Goal: Task Accomplishment & Management: Manage account settings

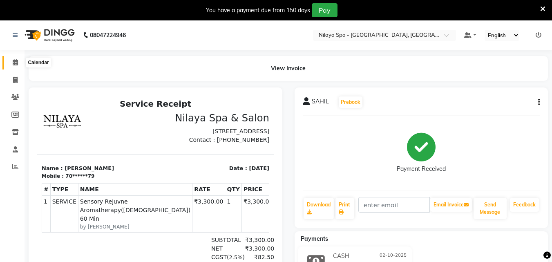
click at [16, 59] on span at bounding box center [15, 62] width 14 height 9
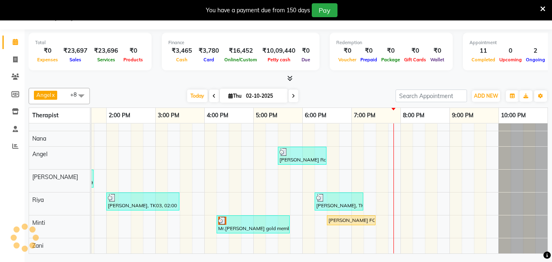
scroll to position [0, 256]
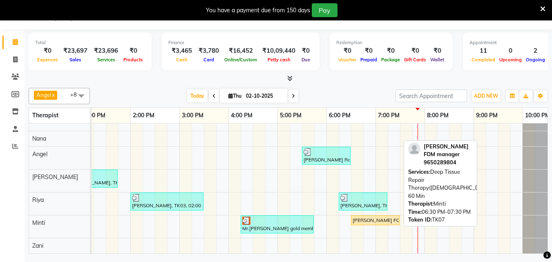
click at [390, 217] on div "[PERSON_NAME] FOM manager , TK07, 06:30 PM-07:30 PM, Deep Tissue Repair Therapy…" at bounding box center [375, 220] width 47 height 7
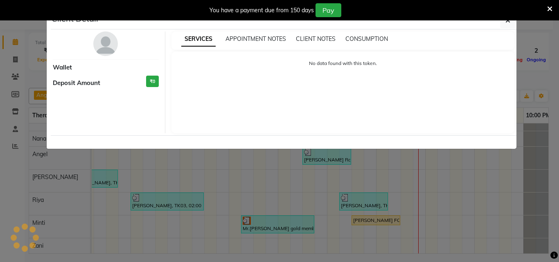
select select "1"
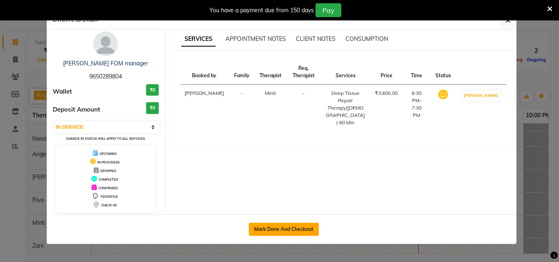
click at [304, 231] on button "Mark Done And Checkout" at bounding box center [284, 229] width 70 height 13
select select "service"
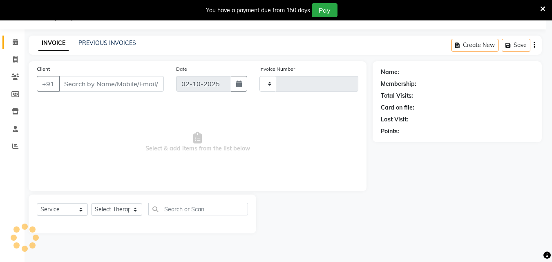
type input "1667"
select select "8066"
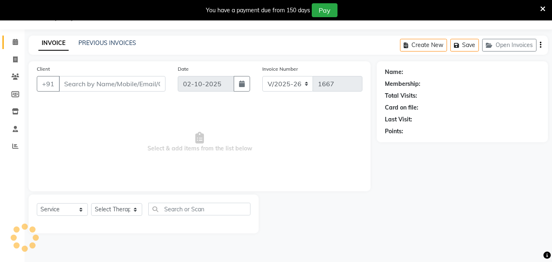
type input "96******04"
select select "90192"
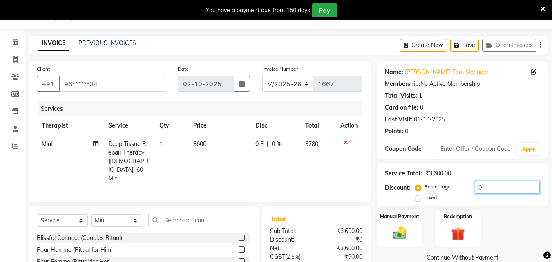
click at [491, 191] on input "0" at bounding box center [507, 187] width 65 height 13
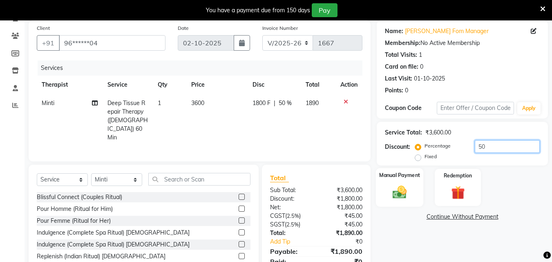
type input "50"
click at [398, 189] on img at bounding box center [399, 192] width 23 height 16
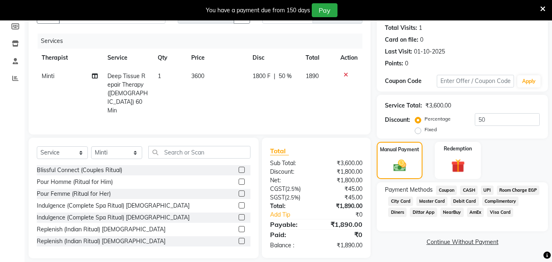
click at [497, 195] on span "Room Charge EGP" at bounding box center [518, 190] width 43 height 9
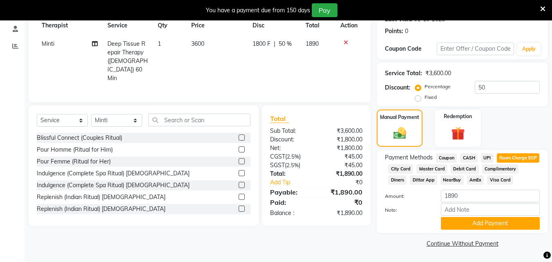
scroll to position [132, 0]
click at [456, 224] on button "Add Payment" at bounding box center [490, 223] width 99 height 13
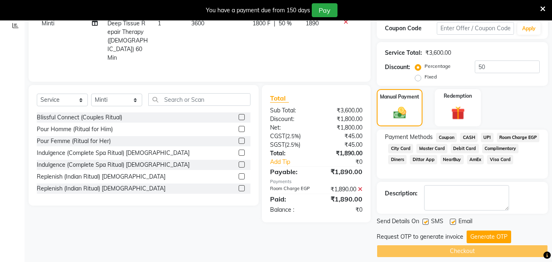
scroll to position [150, 0]
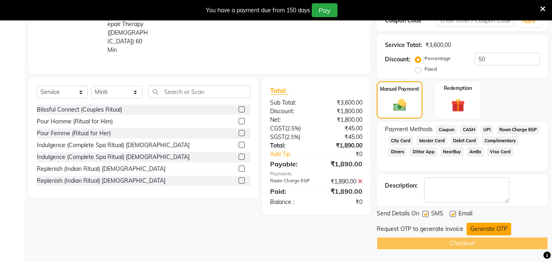
click at [468, 229] on button "Generate OTP" at bounding box center [489, 229] width 45 height 13
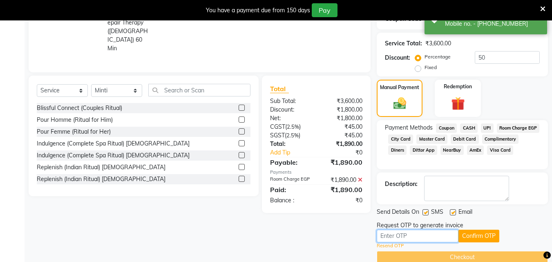
click at [396, 238] on input "text" at bounding box center [418, 236] width 82 height 13
type input "4566"
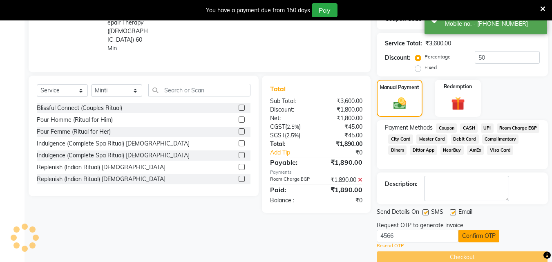
click at [485, 237] on button "Confirm OTP" at bounding box center [479, 236] width 41 height 13
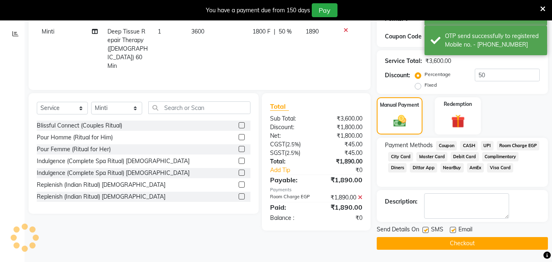
scroll to position [135, 0]
click at [473, 240] on button "Checkout" at bounding box center [462, 243] width 171 height 13
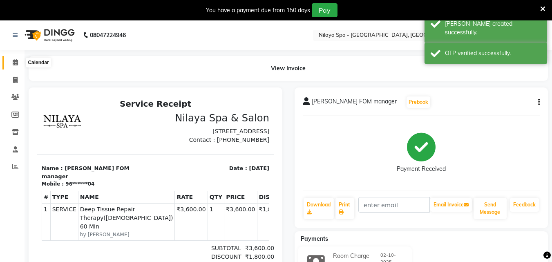
click at [19, 64] on span at bounding box center [15, 62] width 14 height 9
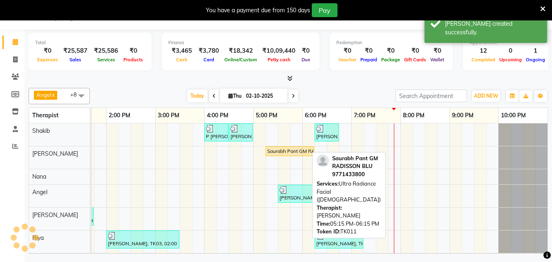
click at [291, 151] on div "Saurabh Pant GM RADISSON BLU, TK11, 05:15 PM-06:15 PM, Ultra Radiance Facial ([…" at bounding box center [290, 151] width 47 height 7
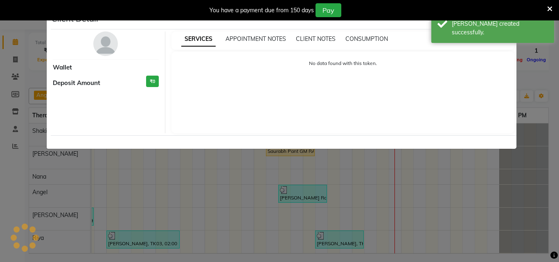
select select "1"
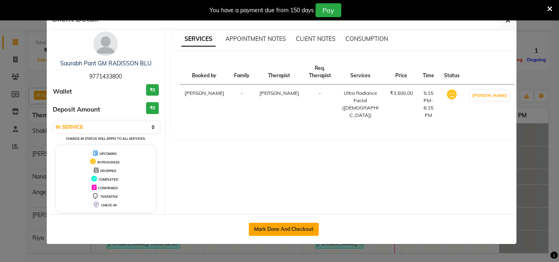
click at [305, 226] on button "Mark Done And Checkout" at bounding box center [284, 229] width 70 height 13
select select "service"
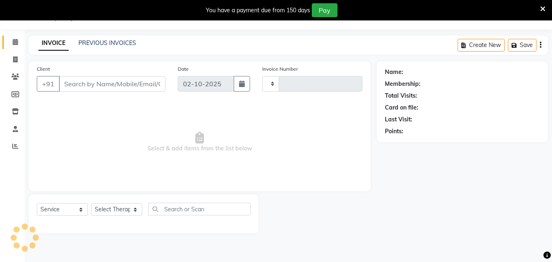
type input "1668"
select select "8066"
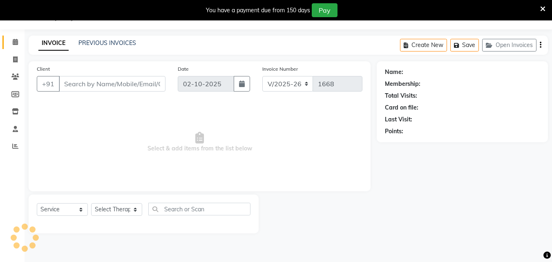
type input "97******00"
select select "78963"
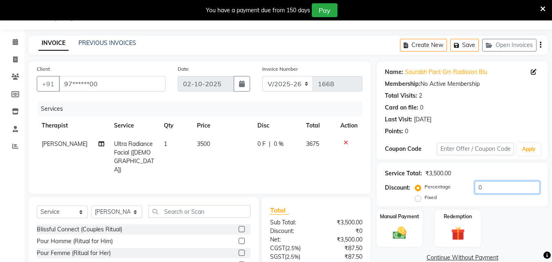
click at [482, 186] on input "0" at bounding box center [507, 187] width 65 height 13
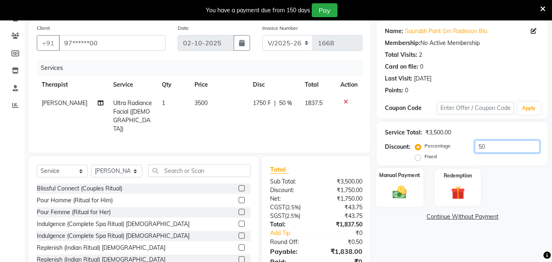
type input "50"
click at [397, 186] on img at bounding box center [399, 192] width 23 height 16
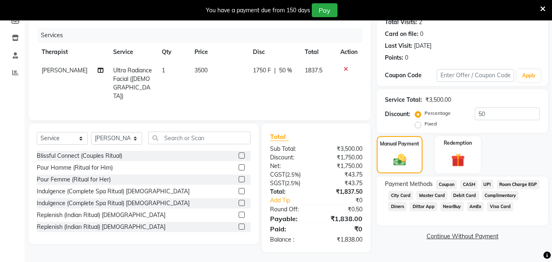
click at [491, 186] on span "UPI" at bounding box center [487, 184] width 13 height 9
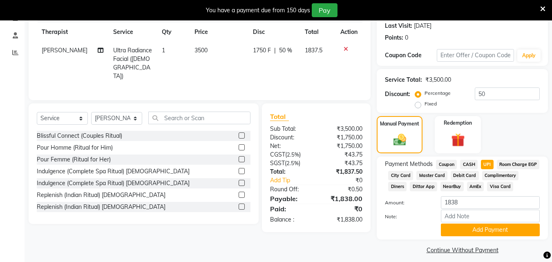
scroll to position [132, 0]
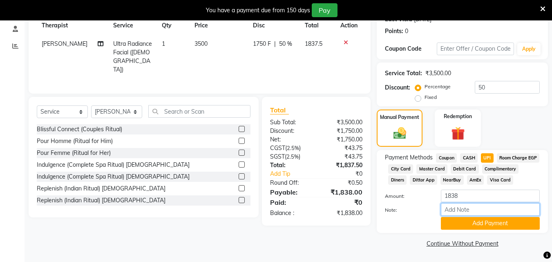
click at [482, 211] on input "Note:" at bounding box center [490, 209] width 99 height 13
type input "Gm sir"
click at [489, 224] on button "Add Payment" at bounding box center [490, 223] width 99 height 13
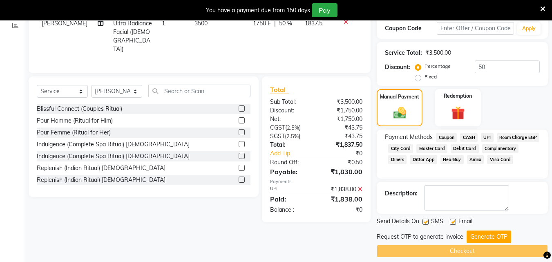
scroll to position [150, 0]
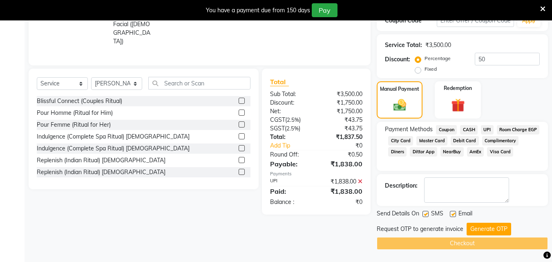
click at [489, 224] on button "Generate OTP" at bounding box center [489, 229] width 45 height 13
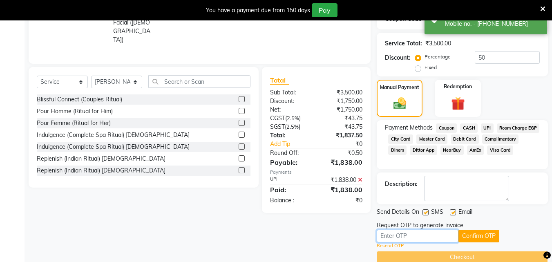
click at [413, 236] on input "text" at bounding box center [418, 236] width 82 height 13
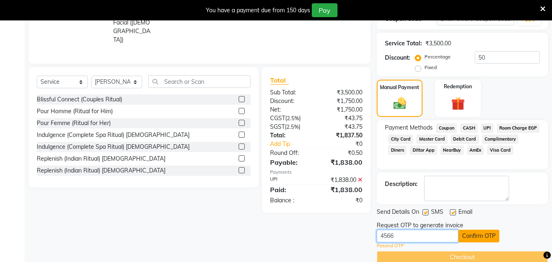
type input "4566"
click at [477, 237] on button "Confirm OTP" at bounding box center [479, 236] width 41 height 13
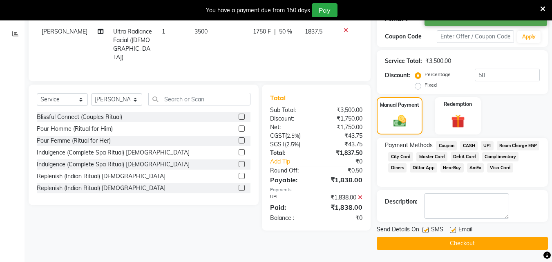
click at [469, 245] on button "Checkout" at bounding box center [462, 243] width 171 height 13
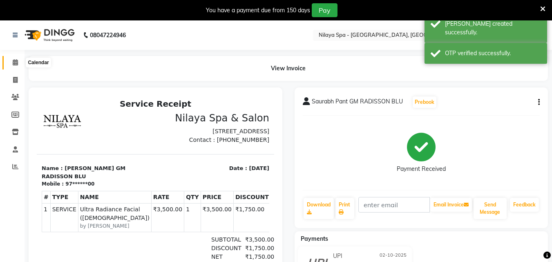
click at [14, 62] on icon at bounding box center [15, 62] width 5 height 6
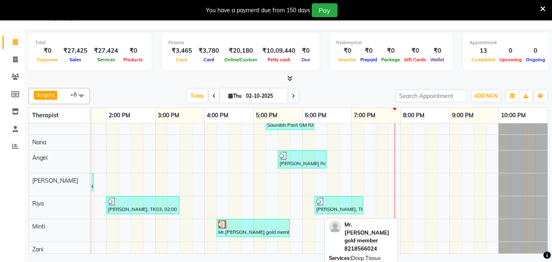
scroll to position [44, 286]
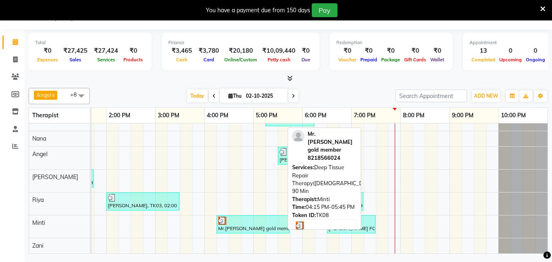
click at [245, 219] on div "Mr.[PERSON_NAME] gold member, TK08, 04:15 PM-05:45 PM, Deep Tissue Repair Thera…" at bounding box center [254, 225] width 72 height 16
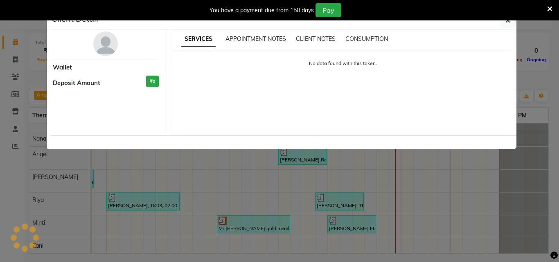
select select "3"
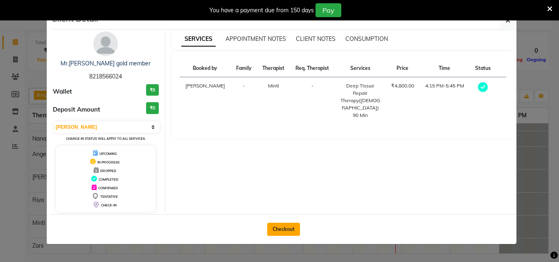
click at [289, 228] on button "Checkout" at bounding box center [283, 229] width 33 height 13
select select "service"
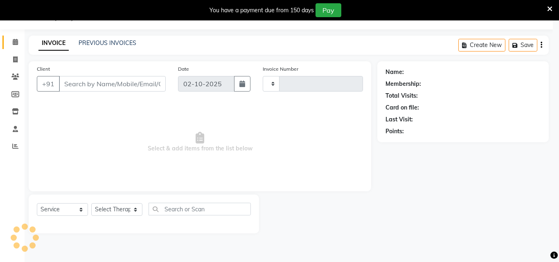
type input "1669"
select select "8066"
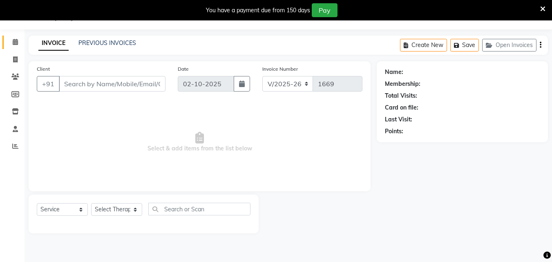
type input "82******24"
select select "90192"
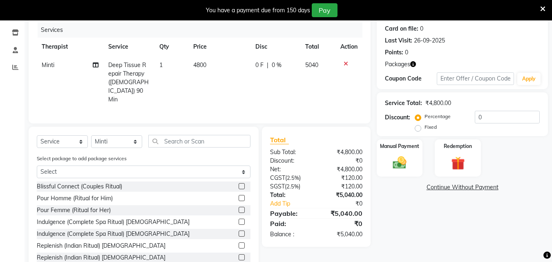
scroll to position [113, 0]
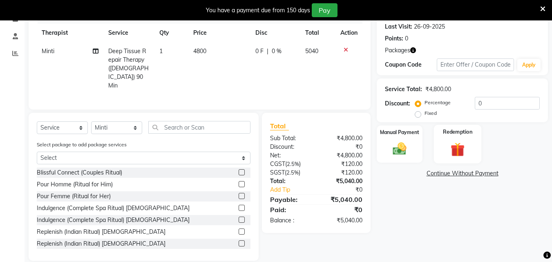
click at [456, 151] on img at bounding box center [458, 150] width 23 height 18
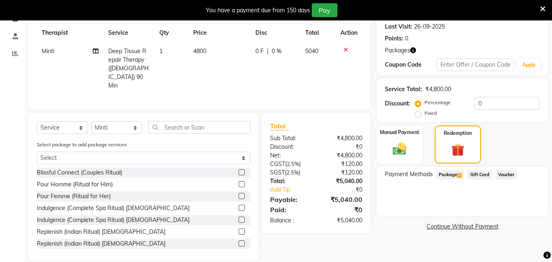
click at [456, 177] on span "Package 2" at bounding box center [450, 174] width 28 height 9
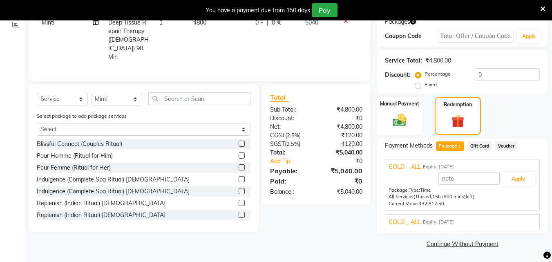
scroll to position [142, 0]
click at [520, 180] on button "Apply" at bounding box center [519, 179] width 34 height 14
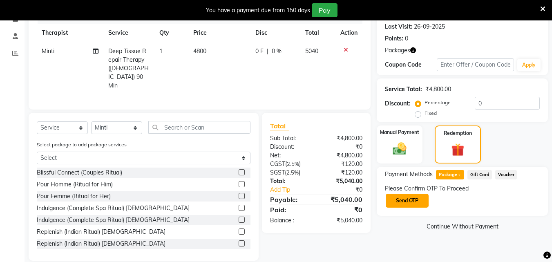
click at [413, 197] on button "Send OTP" at bounding box center [407, 201] width 43 height 14
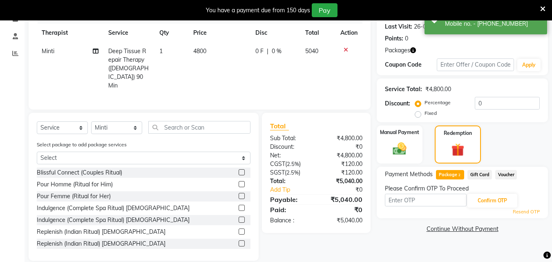
click at [415, 193] on div "Confirm OTP" at bounding box center [462, 201] width 155 height 16
click at [413, 208] on div "Confirm OTP" at bounding box center [462, 201] width 155 height 16
click at [414, 201] on input "text" at bounding box center [426, 200] width 82 height 13
type input "4566"
click at [497, 203] on button "Confirm OTP" at bounding box center [493, 201] width 50 height 14
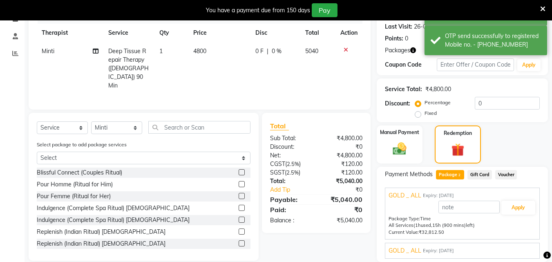
scroll to position [142, 0]
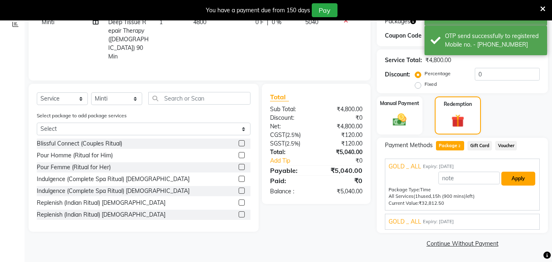
click at [527, 172] on button "Apply" at bounding box center [519, 179] width 34 height 14
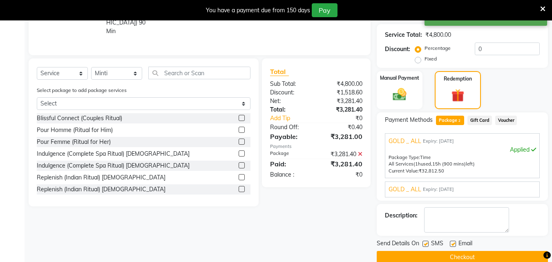
scroll to position [182, 0]
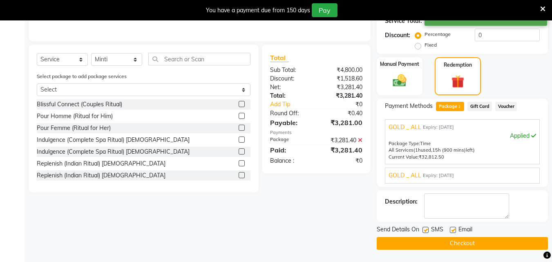
click at [481, 250] on main "INVOICE PREVIOUS INVOICES Create New Save Open Invoices Client +91 82******24 D…" at bounding box center [289, 68] width 528 height 388
click at [483, 245] on button "Checkout" at bounding box center [462, 243] width 171 height 13
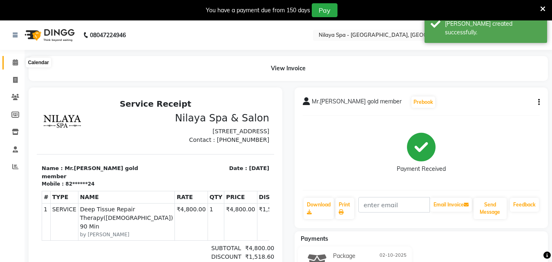
click at [13, 60] on icon at bounding box center [15, 62] width 5 height 6
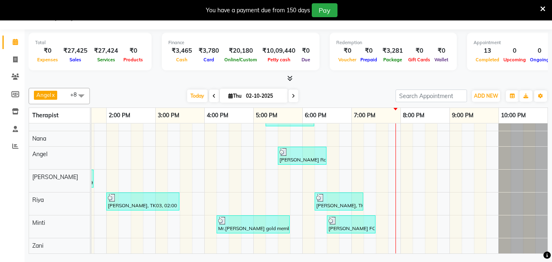
scroll to position [10, 280]
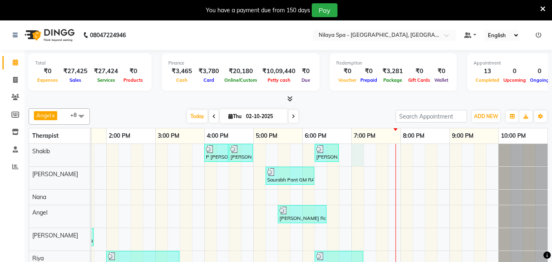
click at [357, 150] on div "P [PERSON_NAME], TK04, 04:00 PM-04:30 PM, Hair Cuts [PERSON_NAME] Radisson staf…" at bounding box center [180, 228] width 736 height 168
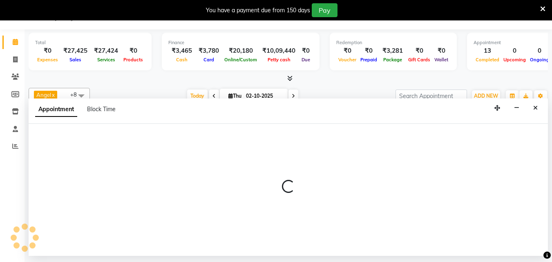
select select "78958"
select select "1140"
select select "tentative"
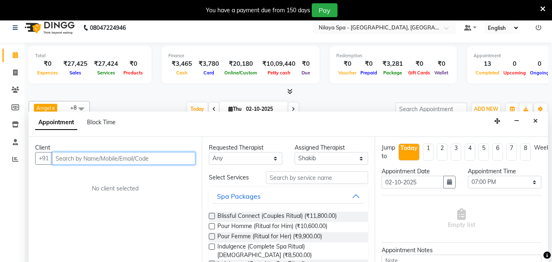
scroll to position [0, 0]
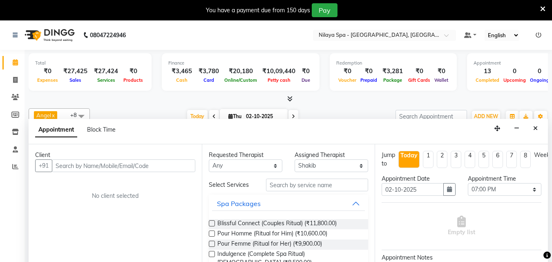
click at [144, 175] on div "Client +91 No client selected" at bounding box center [115, 210] width 173 height 132
click at [16, 64] on icon at bounding box center [15, 62] width 5 height 6
click at [13, 82] on icon at bounding box center [15, 80] width 4 height 6
select select "service"
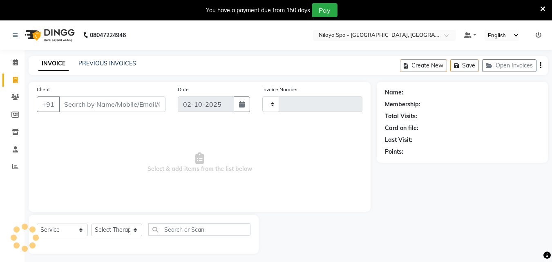
type input "1670"
select select "8066"
click at [18, 61] on icon at bounding box center [15, 62] width 5 height 6
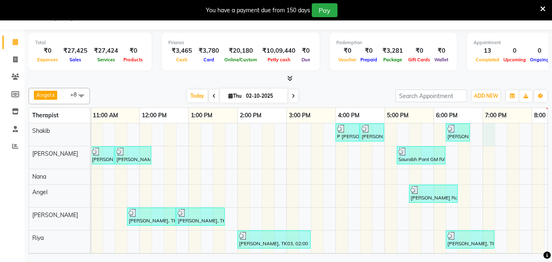
click at [489, 129] on div "P [PERSON_NAME], TK04, 04:00 PM-04:30 PM, Hair Cuts [PERSON_NAME] Radisson staf…" at bounding box center [311, 207] width 736 height 168
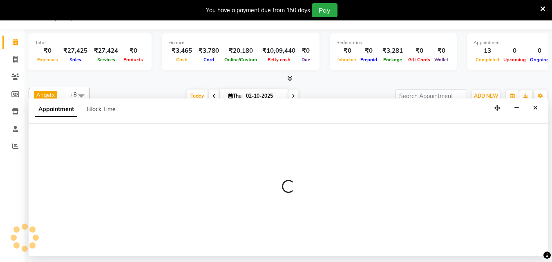
select select "78958"
select select "1140"
select select "tentative"
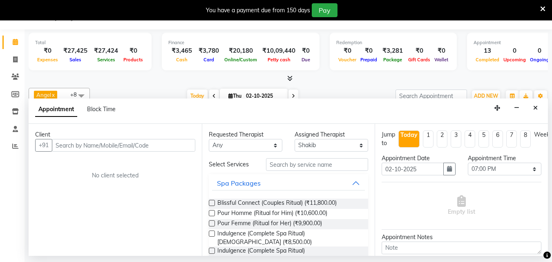
click at [83, 147] on input "text" at bounding box center [124, 145] width 144 height 13
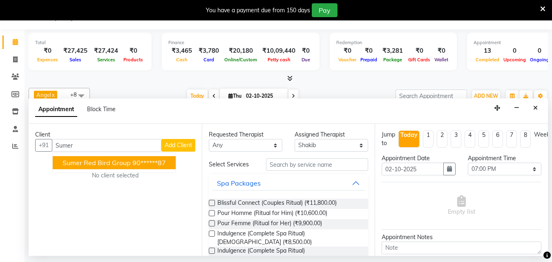
click at [106, 165] on span "Sumer Red bird group" at bounding box center [97, 163] width 68 height 8
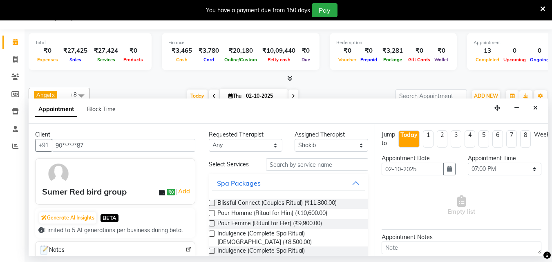
type input "90******87"
click at [296, 164] on input "text" at bounding box center [317, 164] width 102 height 13
click at [289, 166] on input "text" at bounding box center [317, 164] width 102 height 13
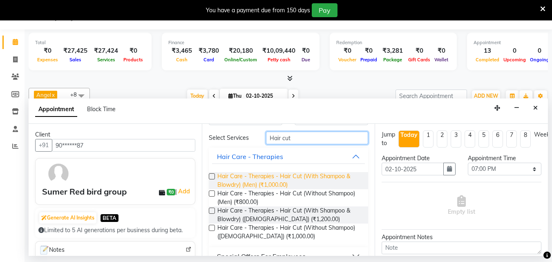
scroll to position [41, 0]
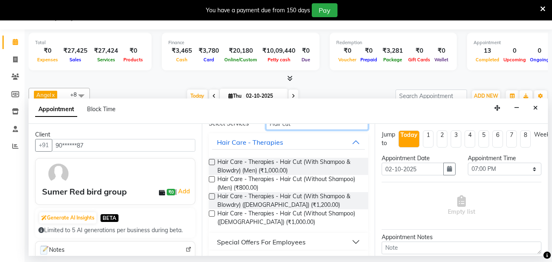
type input "Hair cut"
click at [213, 178] on label at bounding box center [212, 179] width 6 height 6
click at [213, 178] on input "checkbox" at bounding box center [211, 179] width 5 height 5
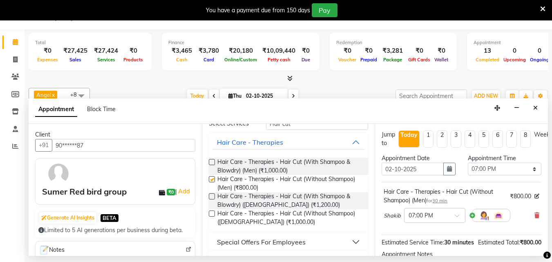
checkbox input "false"
click at [530, 170] on select "Select 09:00 AM 09:15 AM 09:30 AM 09:45 AM 10:00 AM 10:15 AM 10:30 AM 10:45 AM …" at bounding box center [505, 169] width 74 height 13
select select "1155"
click at [468, 163] on select "Select 09:00 AM 09:15 AM 09:30 AM 09:45 AM 10:00 AM 10:15 AM 10:30 AM 10:45 AM …" at bounding box center [505, 169] width 74 height 13
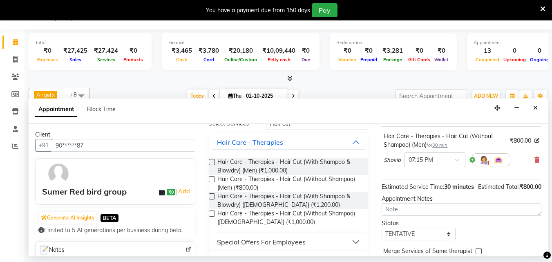
scroll to position [106, 0]
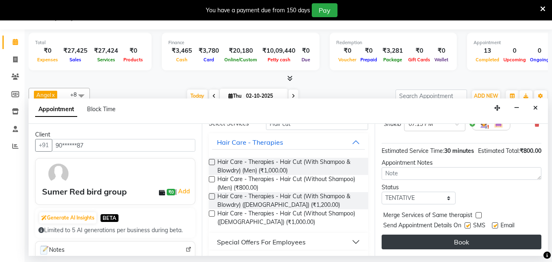
click at [461, 236] on button "Book" at bounding box center [462, 242] width 160 height 15
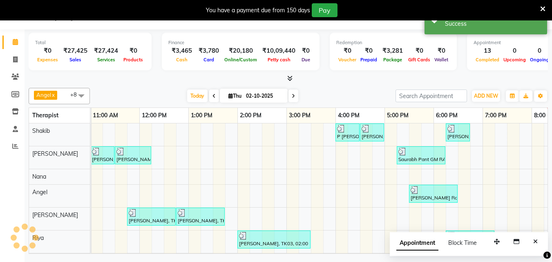
scroll to position [0, 0]
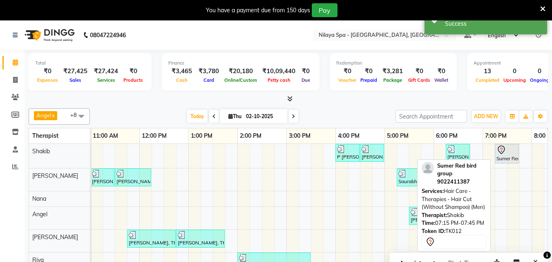
click at [505, 149] on icon at bounding box center [501, 150] width 7 height 9
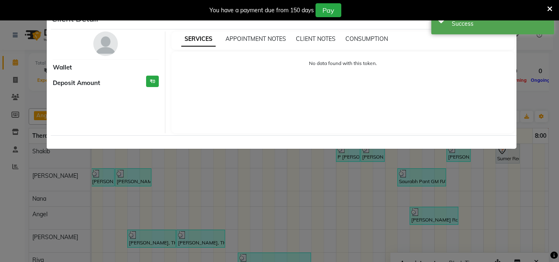
select select "7"
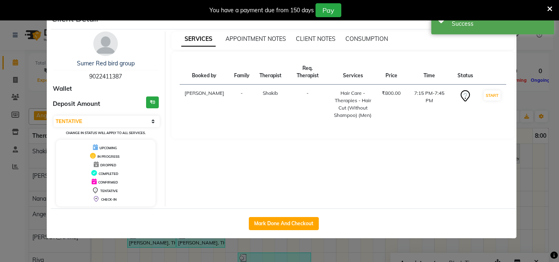
drag, startPoint x: 304, startPoint y: 207, endPoint x: 293, endPoint y: 213, distance: 12.6
click at [293, 213] on div "Client Detail Sumer Red bird group 9022411387 Wallet Deposit Amount ₹0 Select I…" at bounding box center [283, 125] width 465 height 227
click at [287, 230] on button "Mark Done And Checkout" at bounding box center [284, 223] width 70 height 13
select select "service"
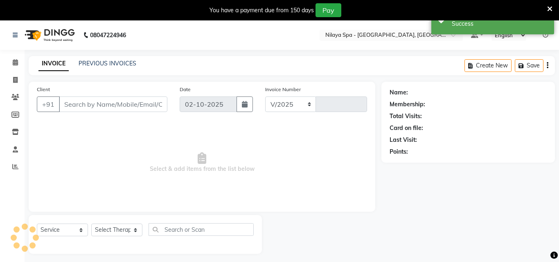
select select "8066"
type input "1670"
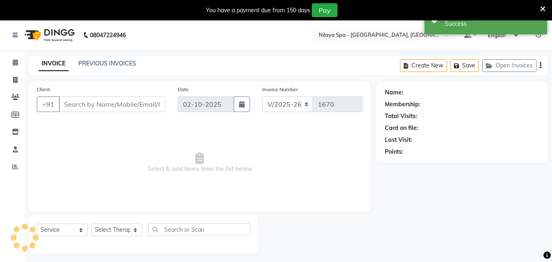
scroll to position [20, 0]
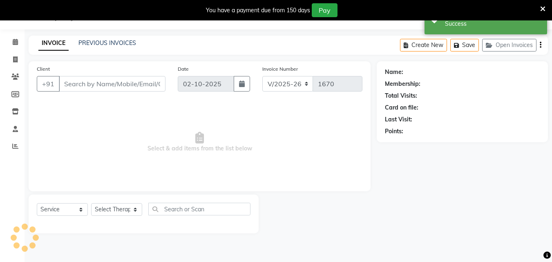
type input "90******87"
select select "78958"
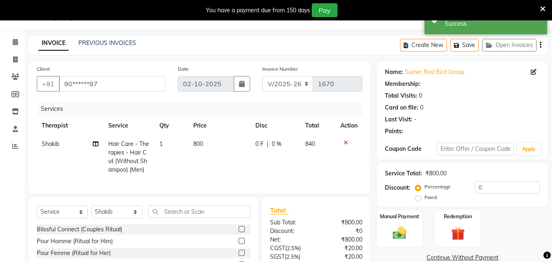
click at [500, 163] on div "Service Total: ₹800.00 Discount: Percentage Fixed 0" at bounding box center [462, 185] width 171 height 44
click at [504, 191] on input "0" at bounding box center [507, 187] width 65 height 13
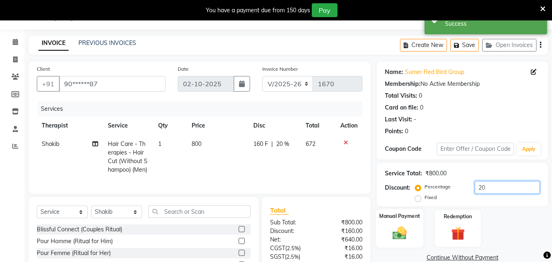
type input "20"
click at [394, 227] on img at bounding box center [399, 233] width 23 height 16
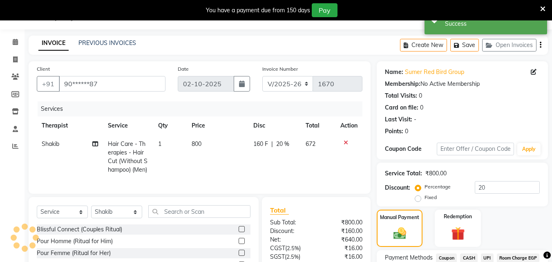
scroll to position [94, 0]
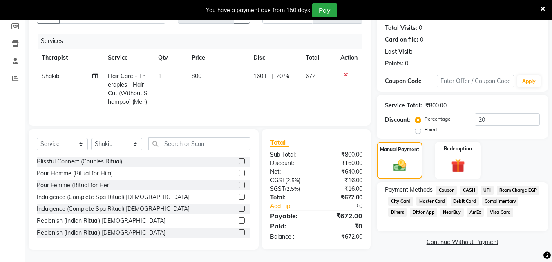
click at [488, 186] on span "UPI" at bounding box center [487, 190] width 13 height 9
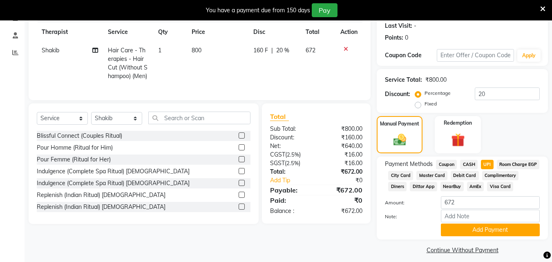
scroll to position [132, 0]
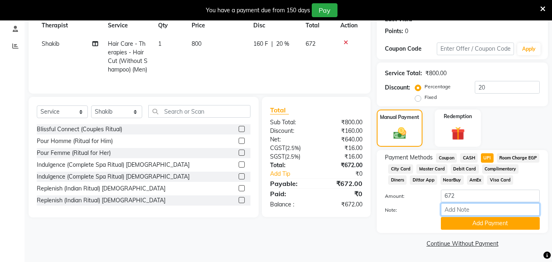
click at [481, 208] on input "Note:" at bounding box center [490, 209] width 99 height 13
type input "red Bird group"
click at [479, 222] on button "Add Payment" at bounding box center [490, 223] width 99 height 13
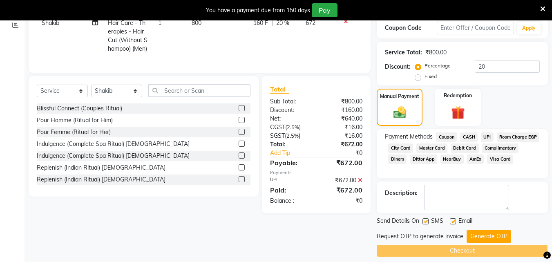
scroll to position [150, 0]
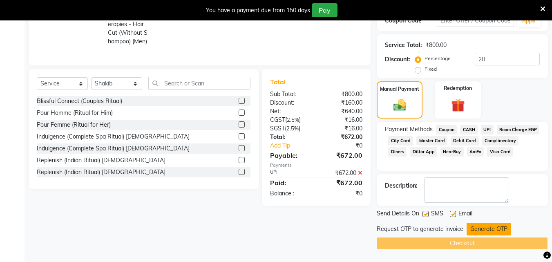
click at [481, 229] on button "Generate OTP" at bounding box center [489, 229] width 45 height 13
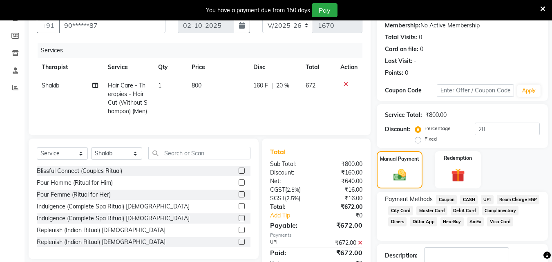
scroll to position [166, 0]
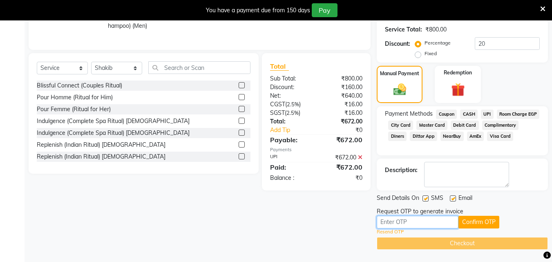
click at [405, 222] on input "text" at bounding box center [418, 222] width 82 height 13
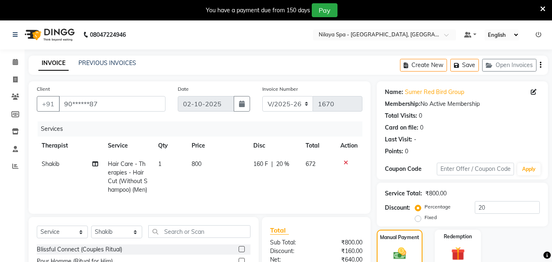
scroll to position [0, 0]
click at [16, 62] on icon at bounding box center [15, 62] width 5 height 6
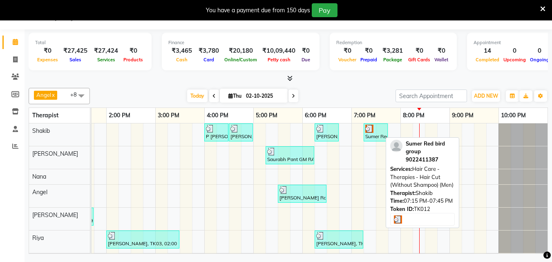
click at [374, 139] on div "Sumer Red bird group , TK12, 07:15 PM-07:45 PM, Hair Care - Therapies - Hair Cu…" at bounding box center [376, 133] width 22 height 16
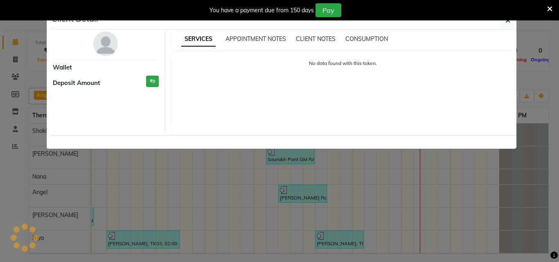
select select "3"
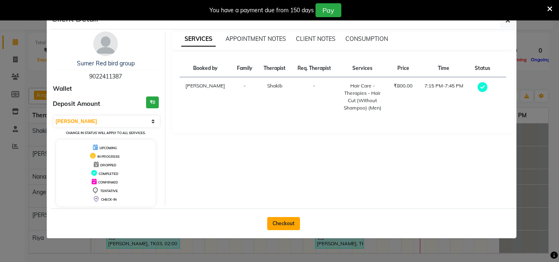
click at [287, 227] on button "Checkout" at bounding box center [283, 223] width 33 height 13
select select "service"
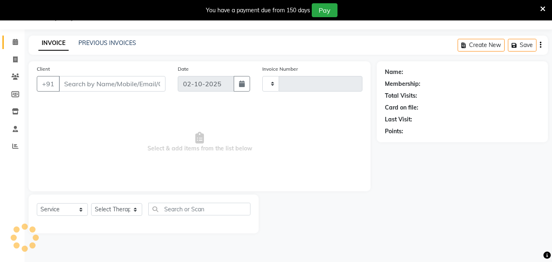
type input "1670"
select select "8066"
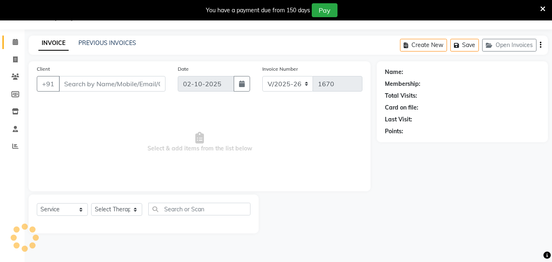
type input "90******87"
select select "78958"
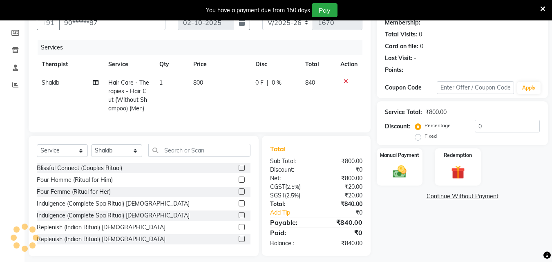
scroll to position [94, 0]
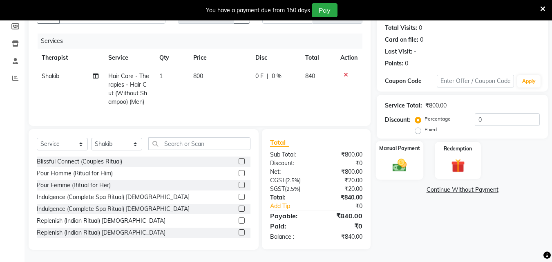
click at [403, 166] on img at bounding box center [399, 165] width 23 height 16
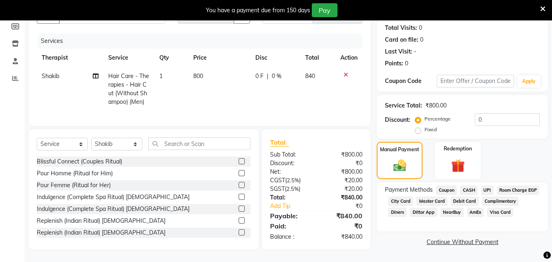
click at [489, 186] on span "UPI" at bounding box center [487, 190] width 13 height 9
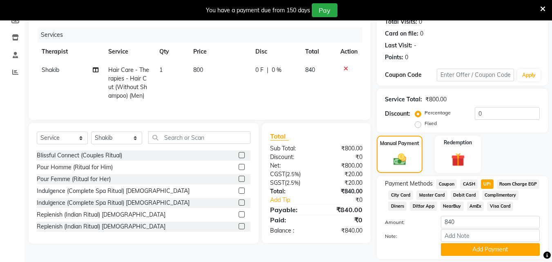
scroll to position [132, 0]
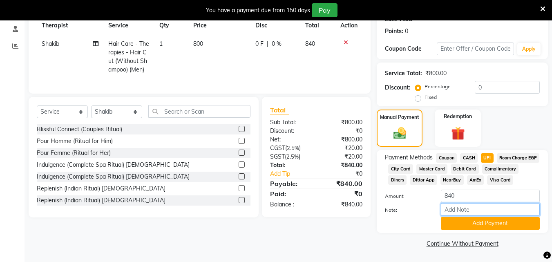
click at [462, 214] on input "Note:" at bounding box center [490, 209] width 99 height 13
type input "Red bird group"
click at [467, 220] on button "Add Payment" at bounding box center [490, 223] width 99 height 13
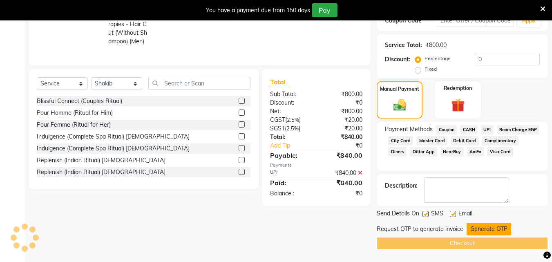
click at [475, 227] on button "Generate OTP" at bounding box center [489, 229] width 45 height 13
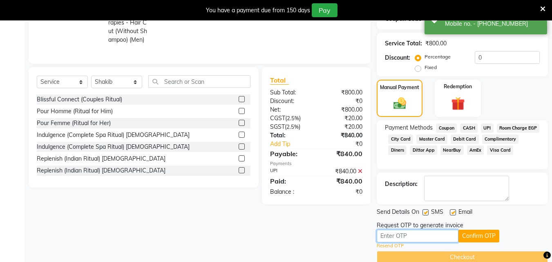
click at [389, 232] on input "text" at bounding box center [418, 236] width 82 height 13
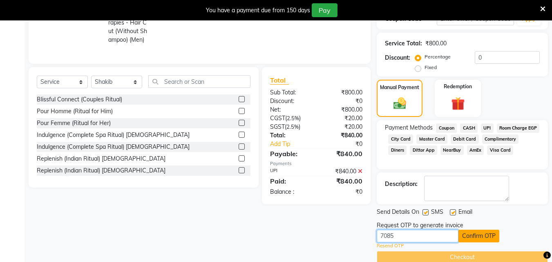
type input "7085"
click at [472, 238] on button "Confirm OTP" at bounding box center [479, 236] width 41 height 13
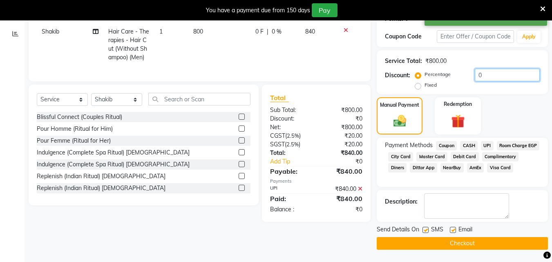
click at [494, 69] on input "0" at bounding box center [507, 75] width 65 height 13
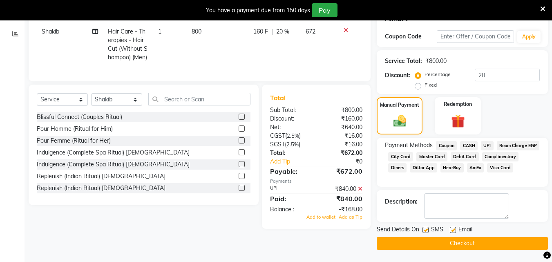
click at [362, 192] on icon at bounding box center [360, 189] width 4 height 6
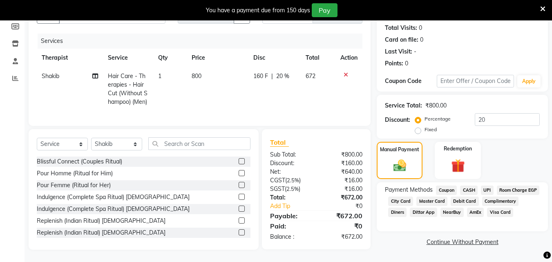
scroll to position [94, 0]
click at [494, 113] on input "20" at bounding box center [507, 119] width 65 height 13
type input "2"
click at [492, 116] on input "number" at bounding box center [507, 119] width 65 height 13
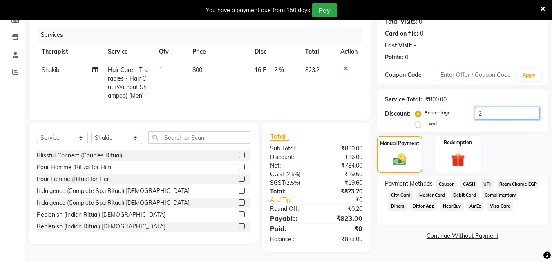
type input "20"
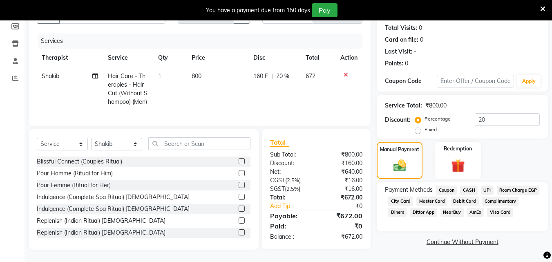
click at [485, 186] on span "UPI" at bounding box center [487, 190] width 13 height 9
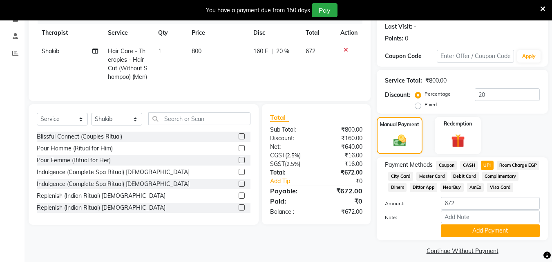
scroll to position [132, 0]
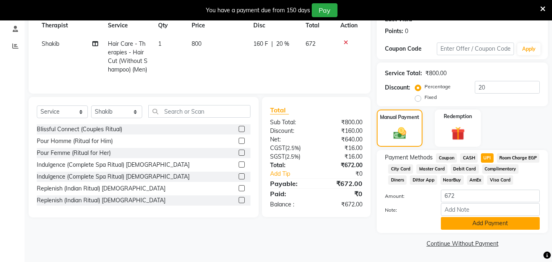
click at [481, 226] on button "Add Payment" at bounding box center [490, 223] width 99 height 13
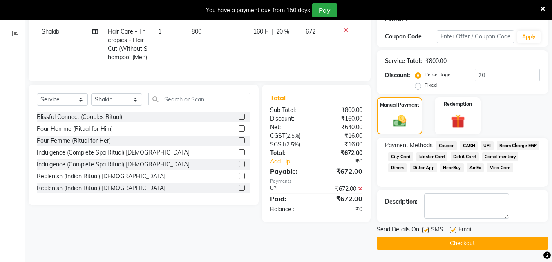
scroll to position [135, 0]
click at [447, 195] on textarea at bounding box center [466, 205] width 85 height 25
type textarea "Red Bird Group"
click at [437, 246] on button "Checkout" at bounding box center [462, 243] width 171 height 13
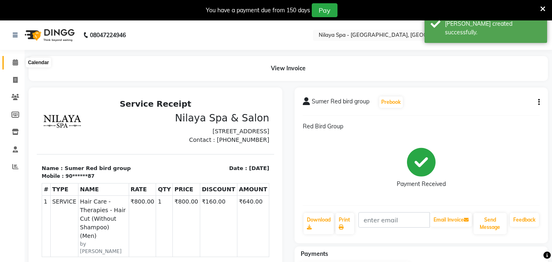
click at [15, 61] on icon at bounding box center [15, 62] width 5 height 6
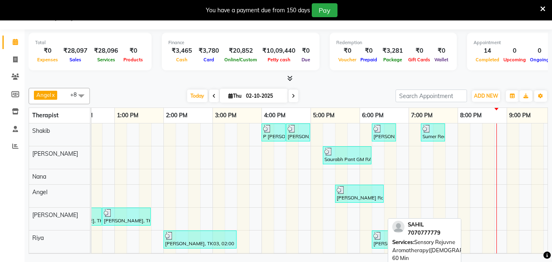
scroll to position [44, 0]
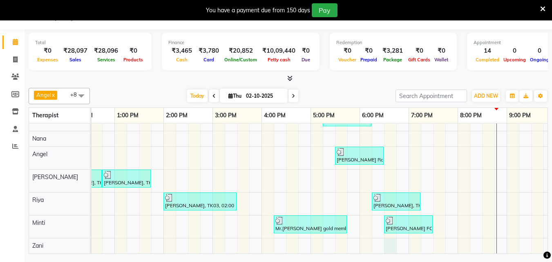
click at [393, 245] on div "[PERSON_NAME], TK04, 04:00 PM-04:30 PM, Hair Cuts [PERSON_NAME] Radisson staff,…" at bounding box center [237, 169] width 736 height 168
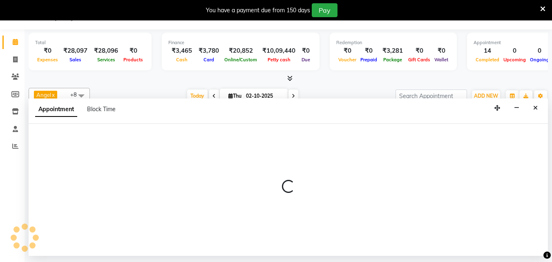
select select "90193"
select select "1110"
select select "tentative"
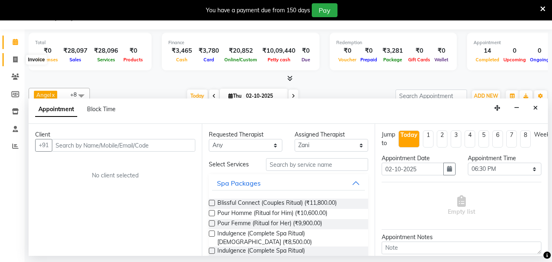
click at [15, 60] on icon at bounding box center [15, 59] width 4 height 6
select select "service"
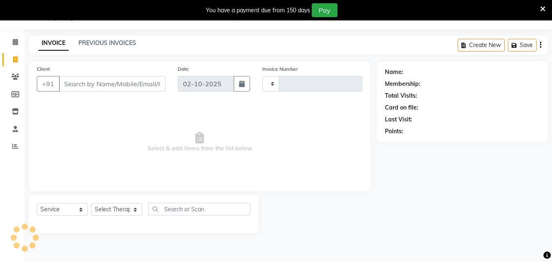
type input "1671"
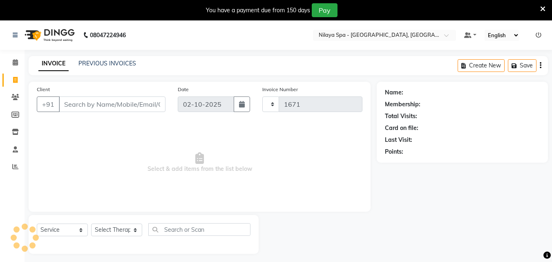
select select "8066"
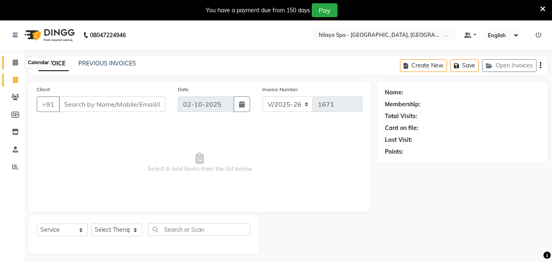
click at [14, 65] on icon at bounding box center [15, 62] width 5 height 6
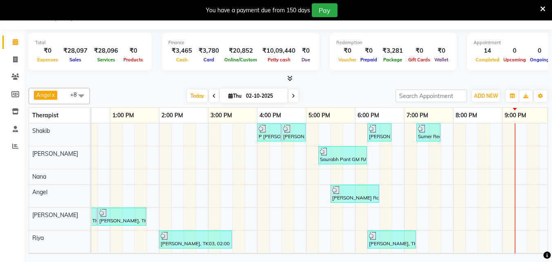
click at [507, 195] on div "[PERSON_NAME], TK04, 04:00 PM-04:30 PM, Hair Cuts [PERSON_NAME] Radisson staff,…" at bounding box center [233, 207] width 736 height 168
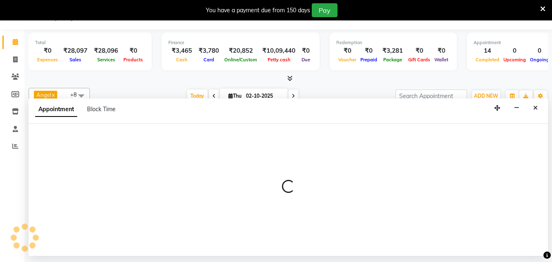
select select "78966"
select select "1260"
select select "tentative"
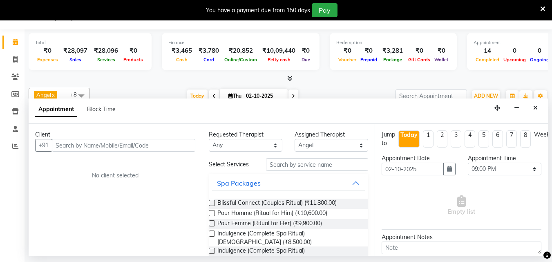
click at [90, 147] on input "text" at bounding box center [124, 145] width 144 height 13
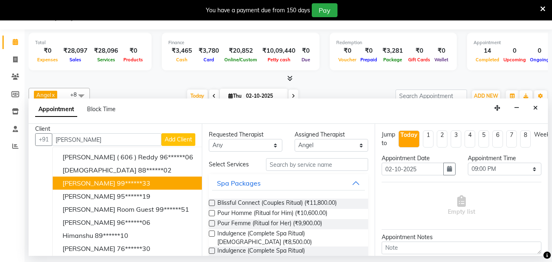
scroll to position [9, 0]
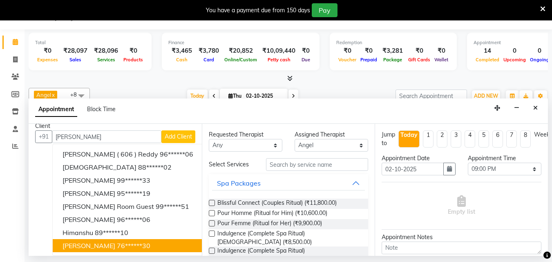
click at [117, 245] on ngb-highlight "76******30" at bounding box center [134, 246] width 34 height 8
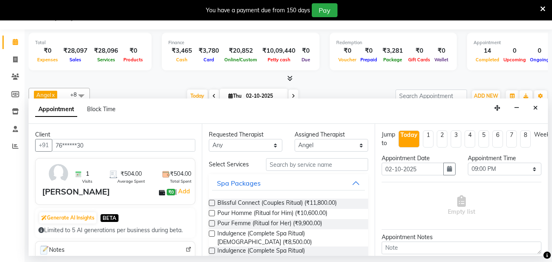
type input "76******30"
click at [297, 164] on input "text" at bounding box center [317, 164] width 102 height 13
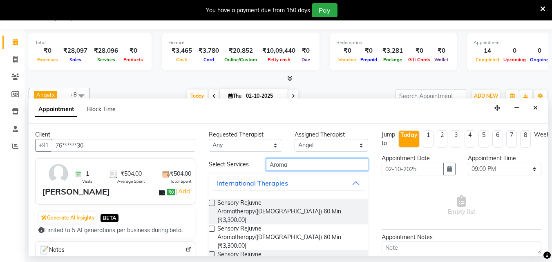
type input "Aroma"
click at [211, 226] on label at bounding box center [212, 229] width 6 height 6
click at [211, 227] on input "checkbox" at bounding box center [211, 229] width 5 height 5
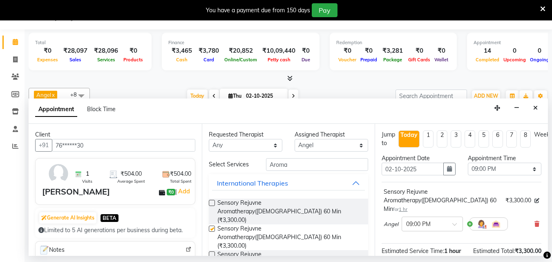
checkbox input "false"
click at [528, 171] on select "Select 09:00 AM 09:15 AM 09:30 AM 09:45 AM 10:00 AM 10:15 AM 10:30 AM 10:45 AM …" at bounding box center [505, 169] width 74 height 13
select select "1275"
click at [468, 163] on select "Select 09:00 AM 09:15 AM 09:30 AM 09:45 AM 10:00 AM 10:15 AM 10:30 AM 10:45 AM …" at bounding box center [505, 169] width 74 height 13
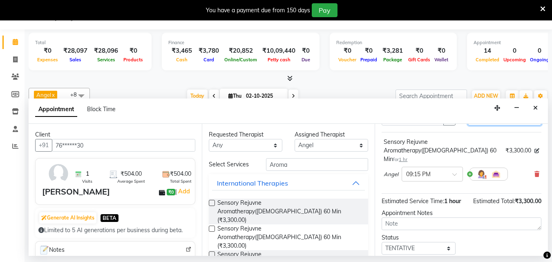
scroll to position [98, 0]
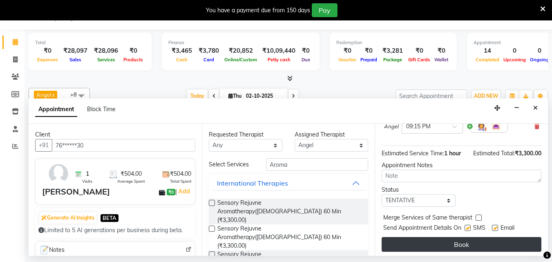
click at [457, 242] on button "Book" at bounding box center [462, 244] width 160 height 15
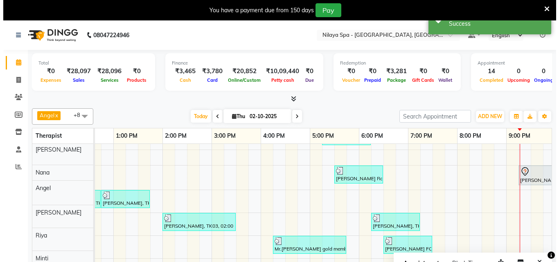
scroll to position [46, 0]
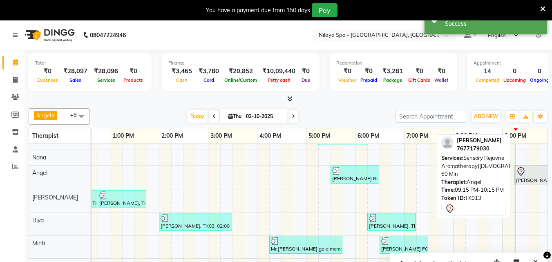
click at [528, 173] on div "[PERSON_NAME], TK13, 09:15 PM-10:15 PM, Sensory Rejuvne Aromatherapy([DEMOGRAPH…" at bounding box center [539, 175] width 47 height 17
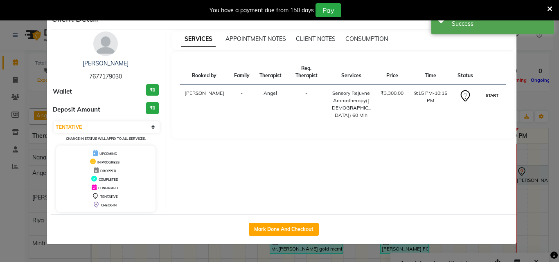
click at [498, 90] on button "START" at bounding box center [491, 95] width 17 height 10
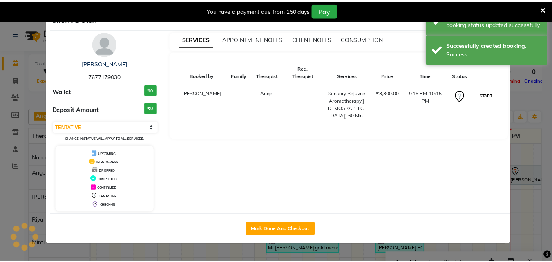
scroll to position [44, 227]
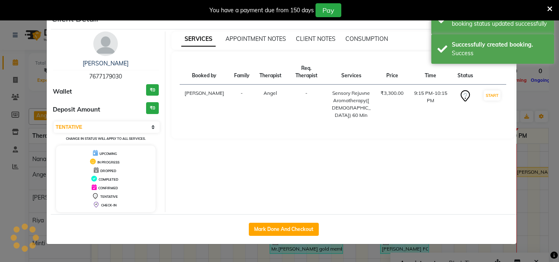
select select "1"
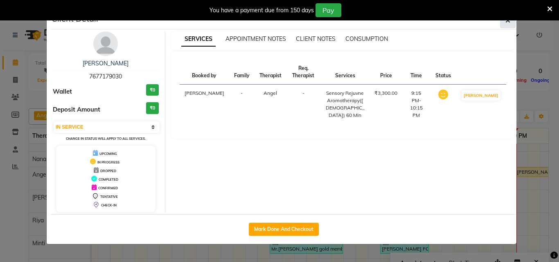
click at [508, 25] on button "button" at bounding box center [508, 21] width 16 height 16
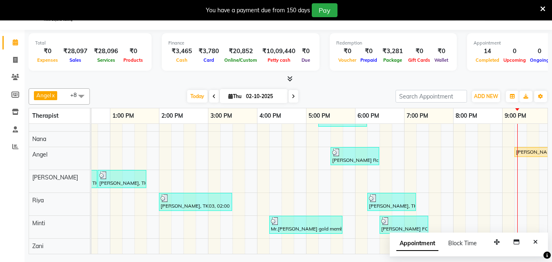
scroll to position [20, 0]
click at [533, 246] on button "Close" at bounding box center [536, 242] width 12 height 13
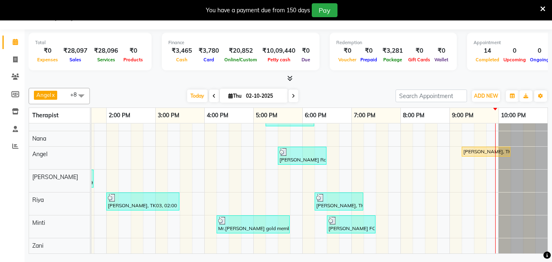
click at [491, 198] on div "[PERSON_NAME], TK04, 04:00 PM-04:30 PM, Hair Cuts [PERSON_NAME] Radisson staff,…" at bounding box center [180, 169] width 736 height 168
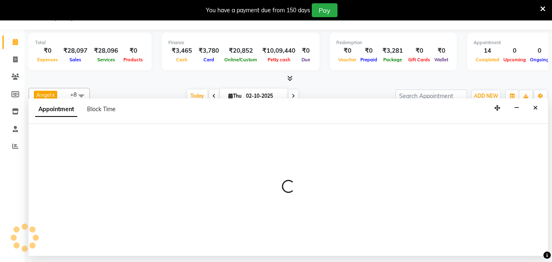
select select "80439"
select select "1305"
select select "tentative"
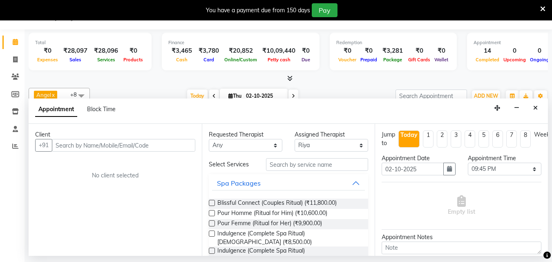
click at [85, 147] on input "text" at bounding box center [124, 145] width 144 height 13
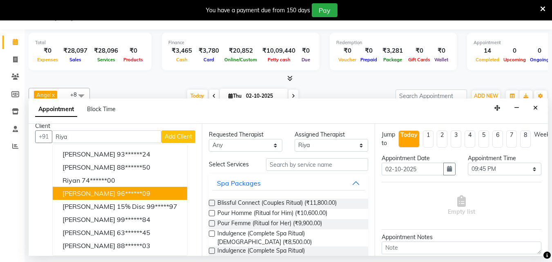
scroll to position [15, 0]
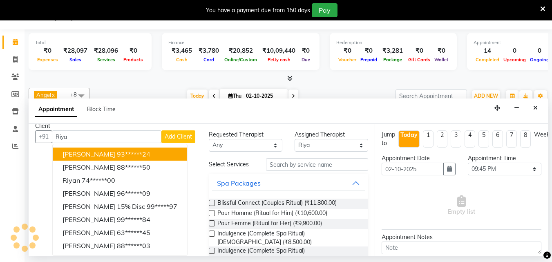
click at [105, 134] on input "Riya" at bounding box center [107, 136] width 110 height 13
click at [78, 131] on input "Riya" at bounding box center [107, 136] width 110 height 13
type input "R"
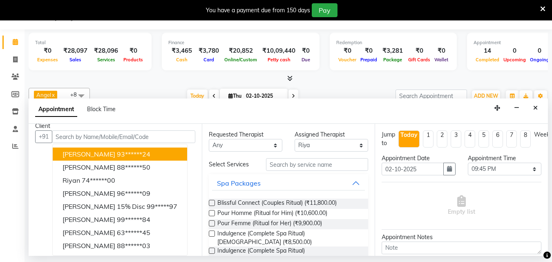
scroll to position [0, 0]
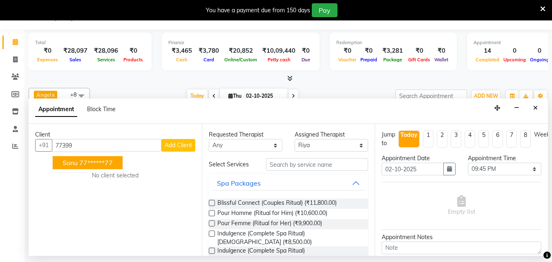
click at [96, 163] on ngb-highlight "77******77" at bounding box center [96, 163] width 34 height 8
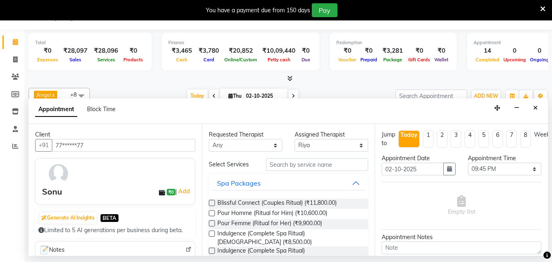
type input "77******77"
click at [331, 166] on input "text" at bounding box center [317, 164] width 102 height 13
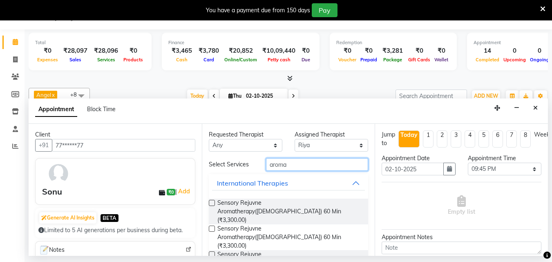
type input "aroma"
click at [213, 203] on label at bounding box center [212, 203] width 6 height 6
click at [213, 203] on input "checkbox" at bounding box center [211, 203] width 5 height 5
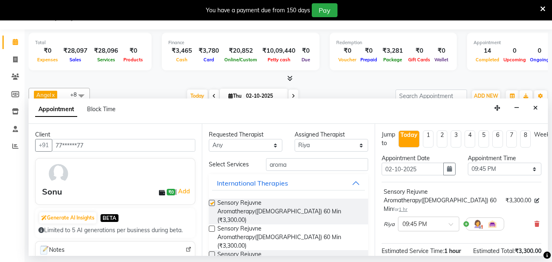
checkbox input "false"
click at [529, 170] on select "Select 09:00 AM 09:15 AM 09:30 AM 09:45 AM 10:00 AM 10:15 AM 10:30 AM 10:45 AM …" at bounding box center [505, 169] width 74 height 13
select select "1320"
click at [468, 163] on select "Select 09:00 AM 09:15 AM 09:30 AM 09:45 AM 10:00 AM 10:15 AM 10:30 AM 10:45 AM …" at bounding box center [505, 169] width 74 height 13
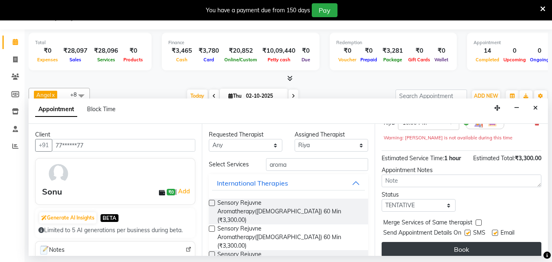
scroll to position [106, 0]
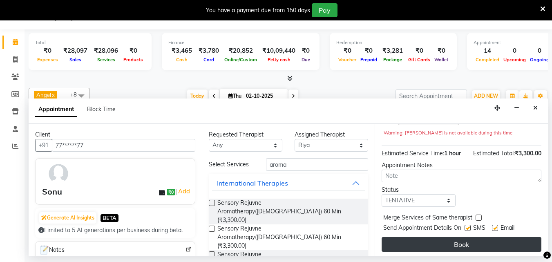
click at [451, 237] on button "Book" at bounding box center [462, 244] width 160 height 15
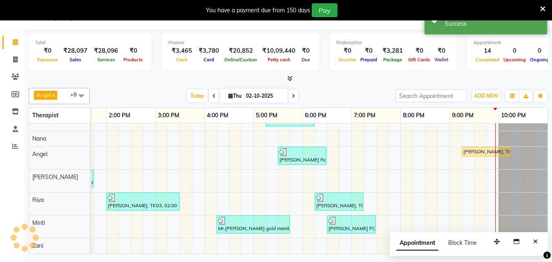
scroll to position [0, 0]
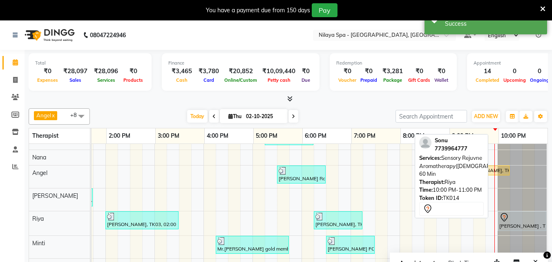
click at [501, 220] on div "[PERSON_NAME] , TK14, 10:00 PM-11:00 PM, Sensory Rejuvne Aromatherapy([DEMOGRAP…" at bounding box center [522, 221] width 47 height 17
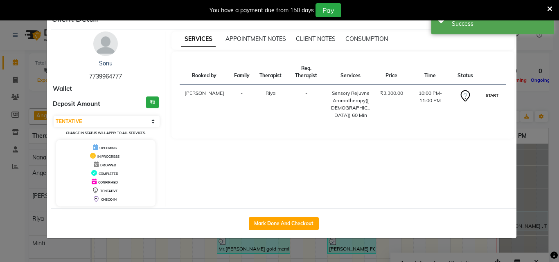
click at [487, 90] on button "START" at bounding box center [491, 95] width 17 height 10
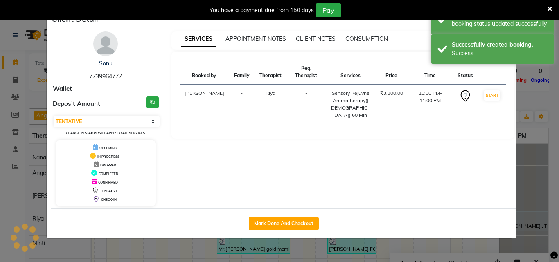
select select "1"
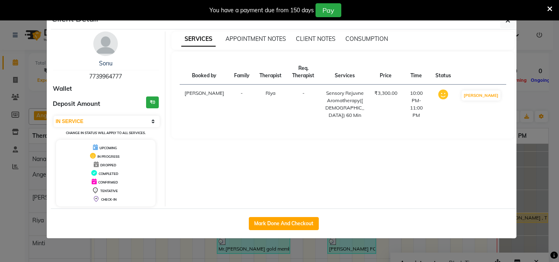
drag, startPoint x: 511, startPoint y: 22, endPoint x: 508, endPoint y: 29, distance: 7.5
click at [510, 22] on button "button" at bounding box center [508, 21] width 16 height 16
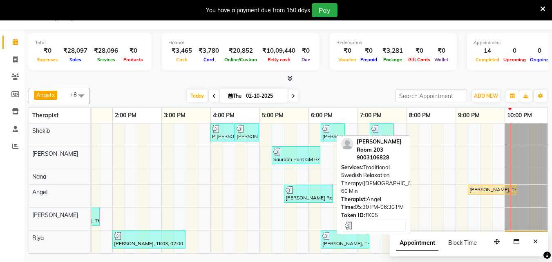
click at [305, 194] on div "[PERSON_NAME] Room 203, TK05, 05:30 PM-06:30 PM, Traditional Swedish Relaxation…" at bounding box center [308, 194] width 47 height 16
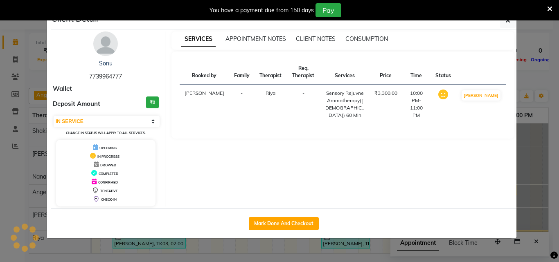
select select "3"
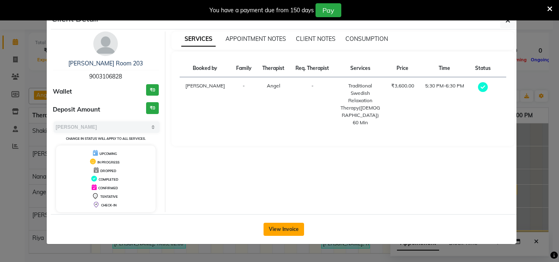
click at [294, 225] on button "View Invoice" at bounding box center [283, 229] width 40 height 13
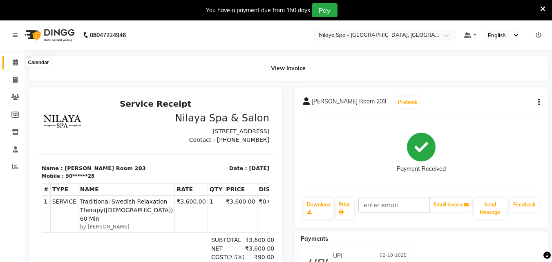
click at [11, 63] on span at bounding box center [15, 62] width 14 height 9
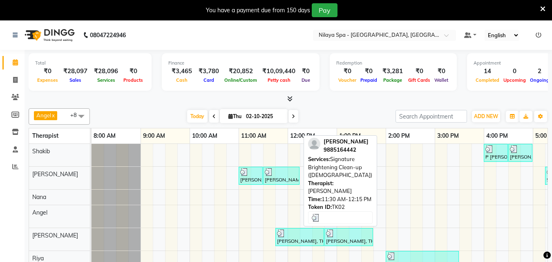
scroll to position [42, 0]
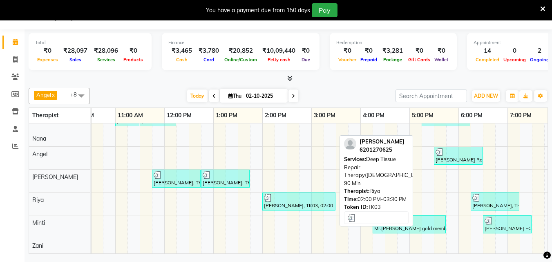
click at [305, 202] on div "[PERSON_NAME], TK03, 02:00 PM-03:30 PM, Deep Tissue Repair Therapy([DEMOGRAPHIC…" at bounding box center [299, 202] width 72 height 16
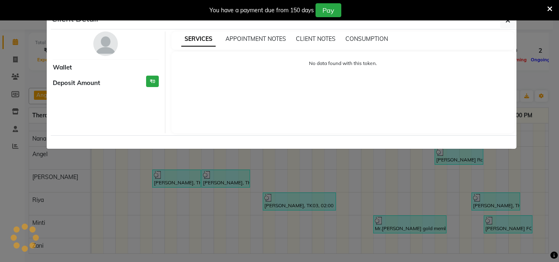
select select "3"
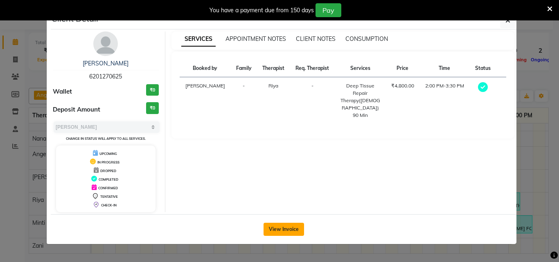
click at [284, 233] on button "View Invoice" at bounding box center [283, 229] width 40 height 13
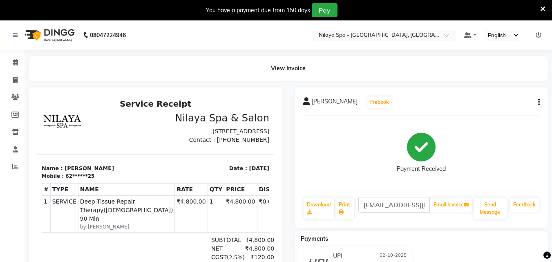
click at [544, 8] on icon at bounding box center [543, 8] width 5 height 7
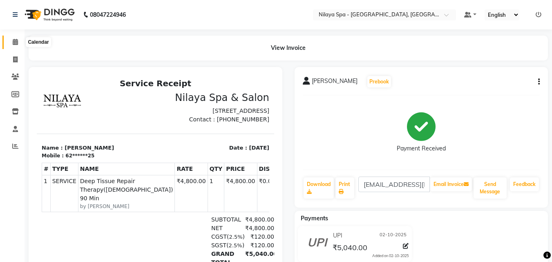
click at [18, 43] on icon at bounding box center [15, 42] width 5 height 6
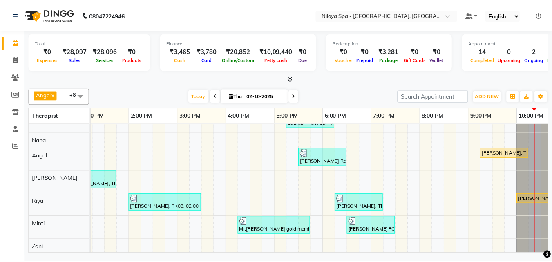
scroll to position [44, 0]
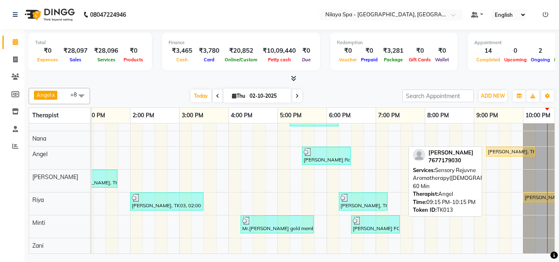
click at [502, 148] on div "[PERSON_NAME], TK13, 09:15 PM-10:15 PM, Sensory Rejuvne Aromatherapy([DEMOGRAPH…" at bounding box center [510, 151] width 47 height 7
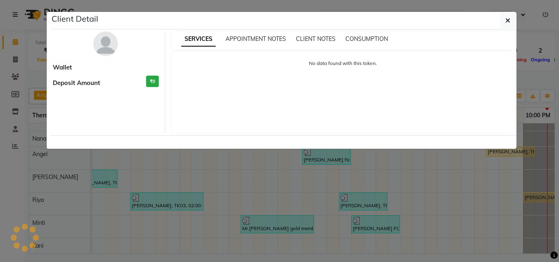
select select "1"
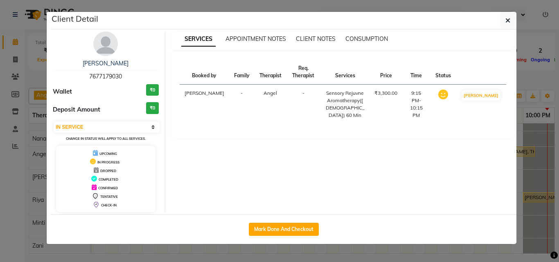
click at [296, 236] on div "Mark Done And Checkout" at bounding box center [283, 229] width 465 height 30
click at [296, 231] on button "Mark Done And Checkout" at bounding box center [284, 229] width 70 height 13
select select "service"
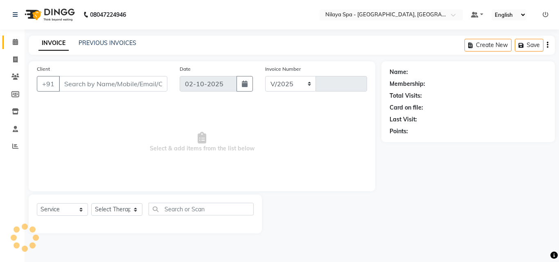
select select "8066"
type input "1671"
type input "76******30"
select select "78966"
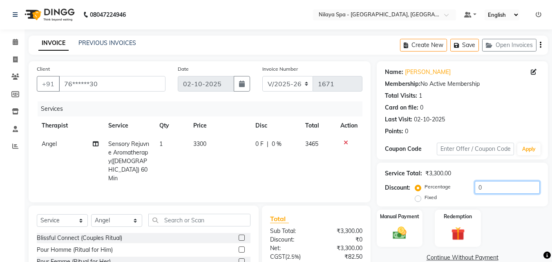
click at [487, 184] on input "0" at bounding box center [507, 187] width 65 height 13
type input "20"
click at [407, 228] on img at bounding box center [399, 233] width 23 height 16
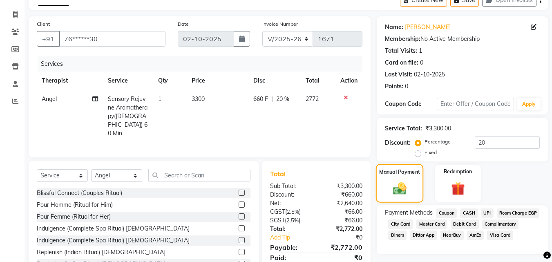
scroll to position [74, 0]
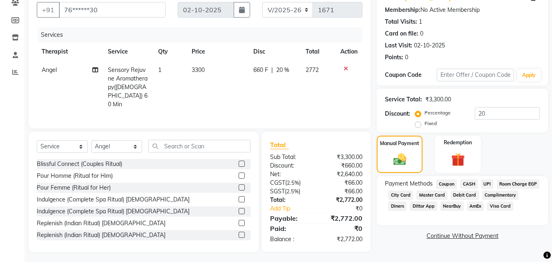
click at [497, 189] on span "Room Charge EGP" at bounding box center [518, 184] width 43 height 9
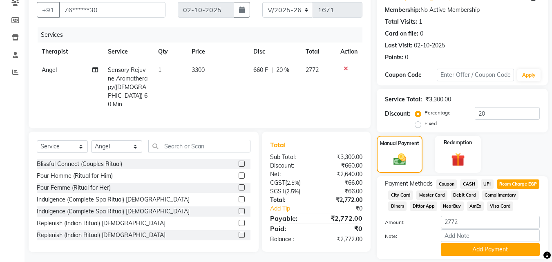
scroll to position [111, 0]
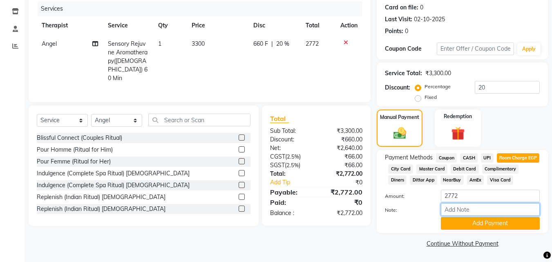
click at [465, 210] on input "Note:" at bounding box center [490, 209] width 99 height 13
type input "Room.311"
click at [468, 221] on button "Add Payment" at bounding box center [490, 223] width 99 height 13
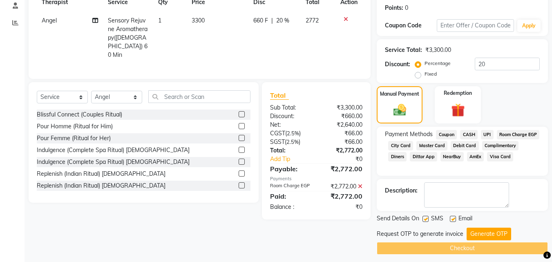
scroll to position [130, 0]
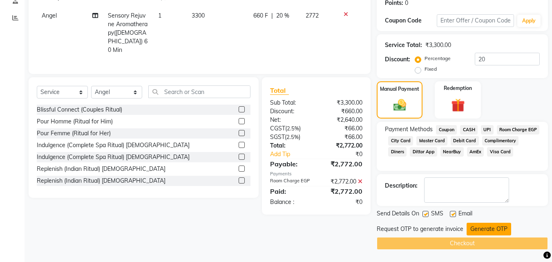
click at [480, 233] on button "Generate OTP" at bounding box center [489, 229] width 45 height 13
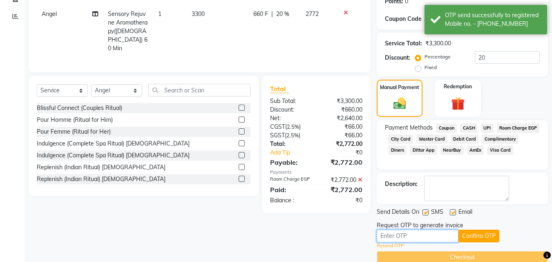
click at [425, 240] on input "text" at bounding box center [418, 236] width 82 height 13
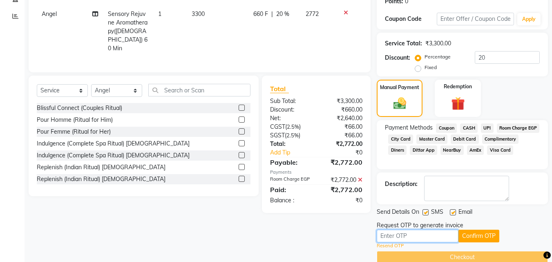
click at [385, 238] on input "text" at bounding box center [418, 236] width 82 height 13
click at [388, 235] on input "text" at bounding box center [418, 236] width 82 height 13
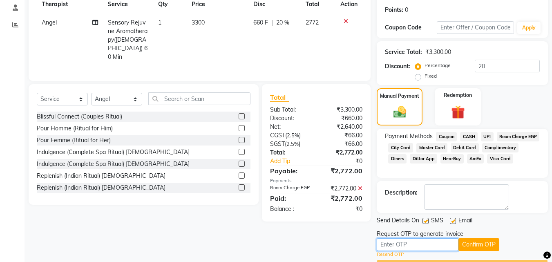
scroll to position [146, 0]
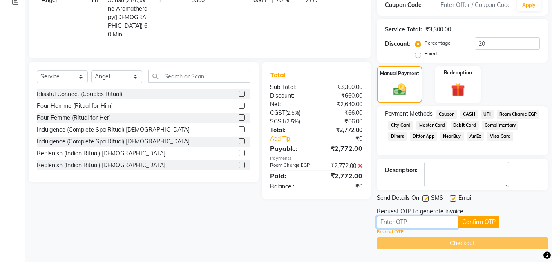
click at [385, 220] on input "text" at bounding box center [418, 222] width 82 height 13
click at [395, 233] on link "Resend OTP" at bounding box center [390, 232] width 27 height 7
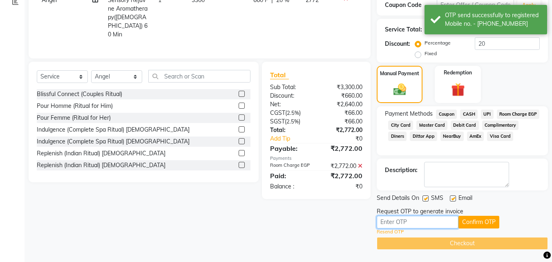
click at [382, 222] on input "text" at bounding box center [418, 222] width 82 height 13
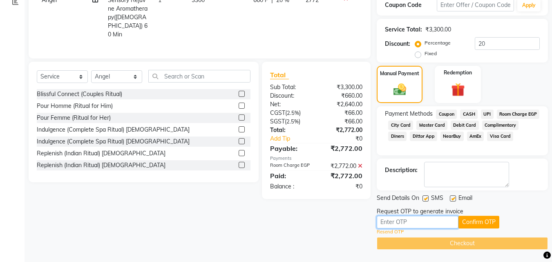
click at [383, 219] on input "text" at bounding box center [418, 222] width 82 height 13
type input "8508"
click at [471, 222] on button "Confirm OTP" at bounding box center [479, 222] width 41 height 13
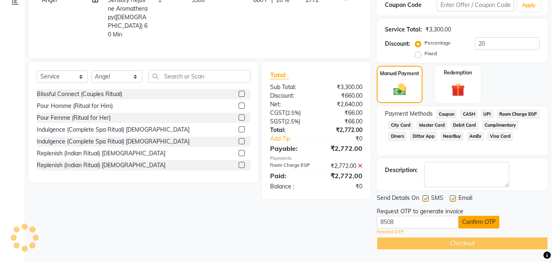
scroll to position [114, 0]
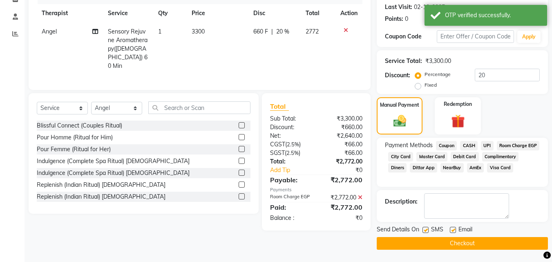
click at [454, 245] on button "Checkout" at bounding box center [462, 243] width 171 height 13
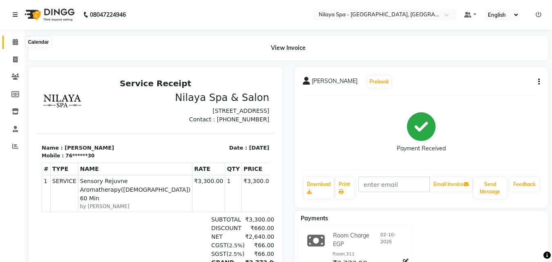
click at [16, 44] on icon at bounding box center [15, 42] width 5 height 6
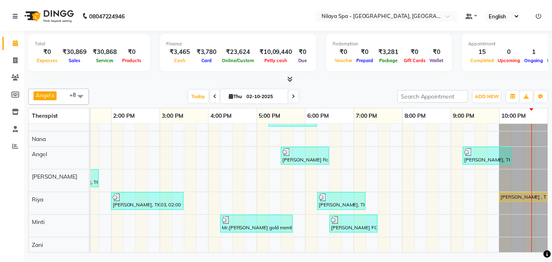
scroll to position [44, 0]
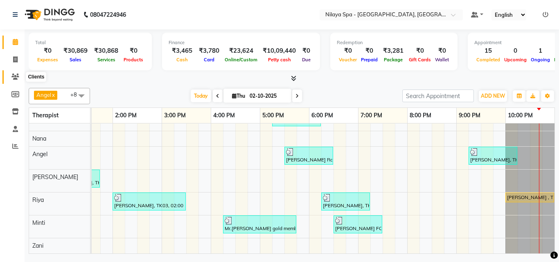
click at [16, 77] on icon at bounding box center [15, 77] width 8 height 6
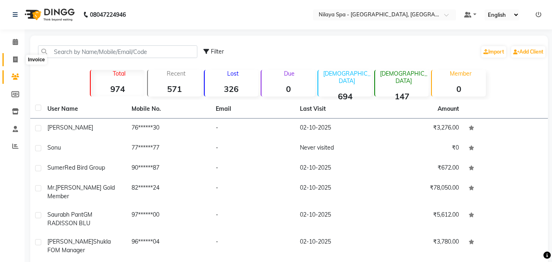
click at [12, 59] on span at bounding box center [15, 59] width 14 height 9
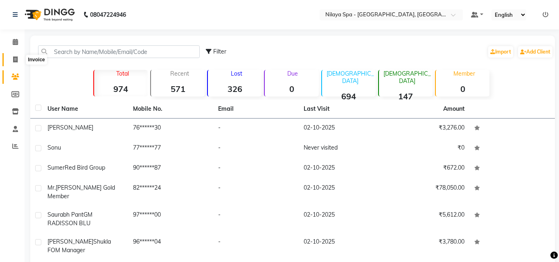
select select "service"
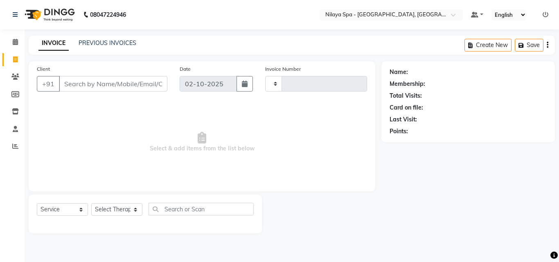
type input "1672"
select select "8066"
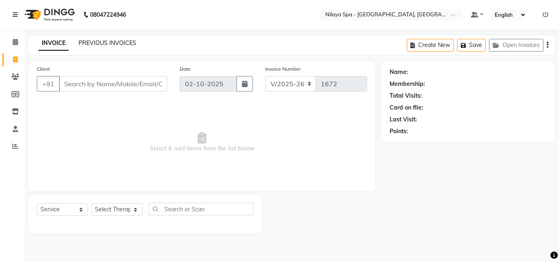
click at [101, 40] on link "PREVIOUS INVOICES" at bounding box center [108, 42] width 58 height 7
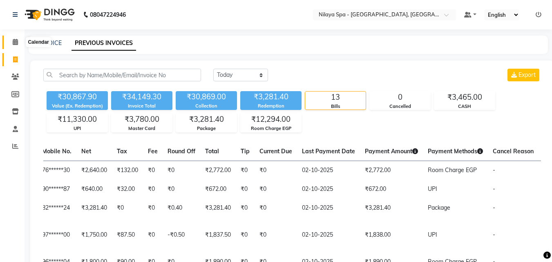
click at [17, 43] on icon at bounding box center [15, 42] width 5 height 6
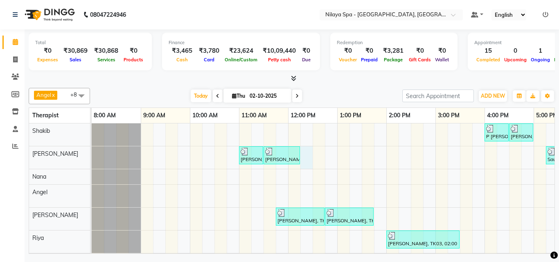
click at [307, 152] on div "[PERSON_NAME], TK04, 04:00 PM-04:30 PM, Hair Cuts [PERSON_NAME] Radisson staff,…" at bounding box center [460, 207] width 736 height 168
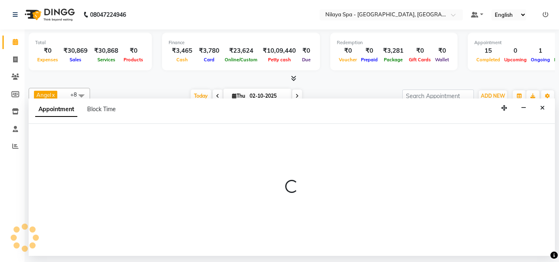
select select "78963"
select select "735"
select select "tentative"
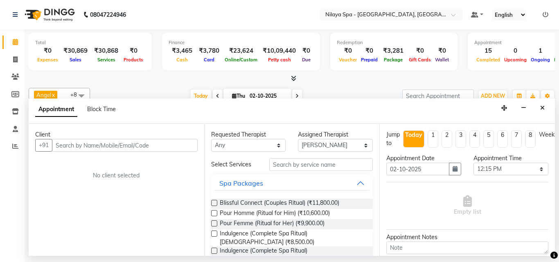
click at [118, 148] on input "text" at bounding box center [125, 145] width 146 height 13
click at [97, 147] on input "text" at bounding box center [125, 145] width 146 height 13
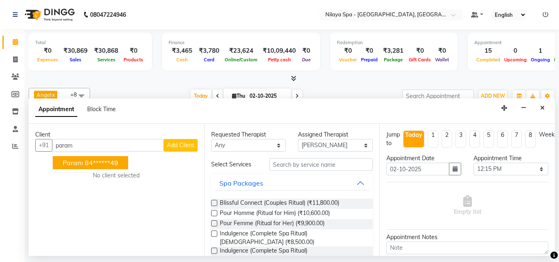
click at [102, 163] on ngb-highlight "84******49" at bounding box center [102, 163] width 34 height 8
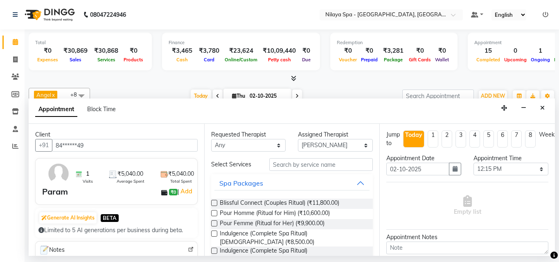
type input "84******49"
click at [303, 164] on input "text" at bounding box center [321, 164] width 104 height 13
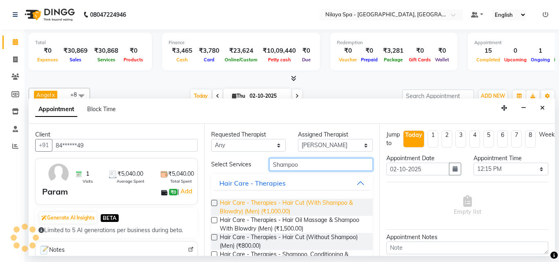
scroll to position [82, 0]
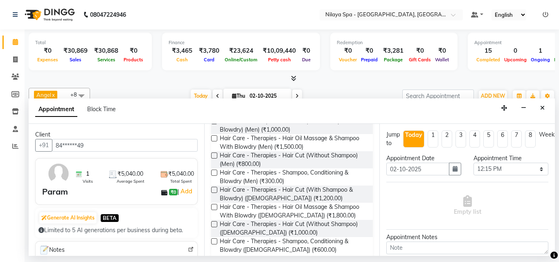
type input "Shampoo"
click at [212, 174] on label at bounding box center [214, 173] width 6 height 6
click at [212, 174] on input "checkbox" at bounding box center [213, 173] width 5 height 5
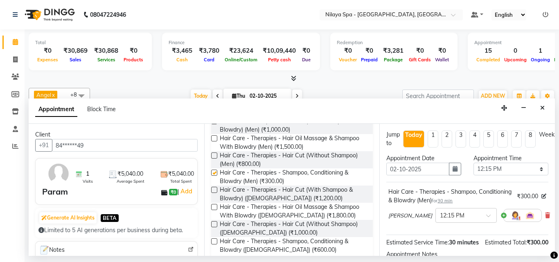
checkbox input "false"
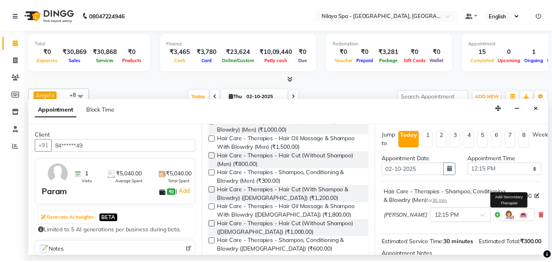
scroll to position [106, 0]
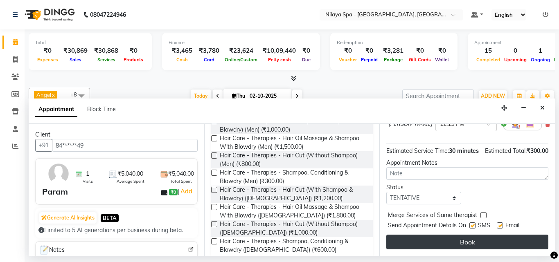
click at [481, 235] on button "Book" at bounding box center [467, 242] width 162 height 15
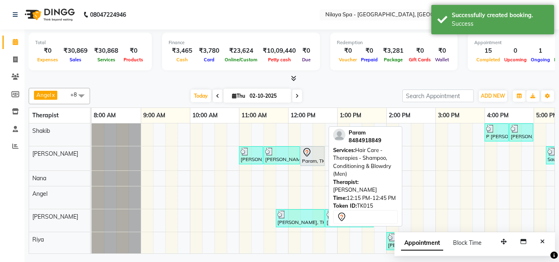
click at [314, 162] on div "Param, TK15, 12:15 PM-12:45 PM, Hair Care - Therapies - Shampoo, Conditioning &…" at bounding box center [312, 156] width 22 height 17
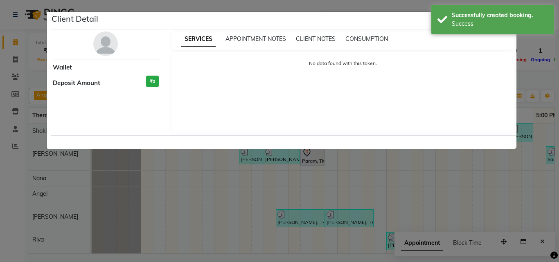
select select "7"
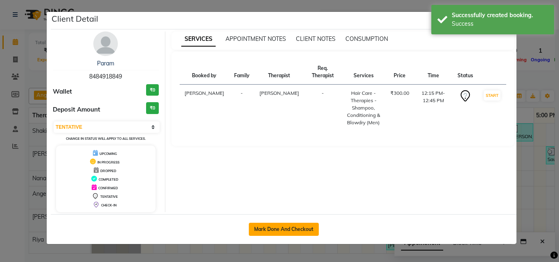
click at [300, 224] on button "Mark Done And Checkout" at bounding box center [284, 229] width 70 height 13
select select "service"
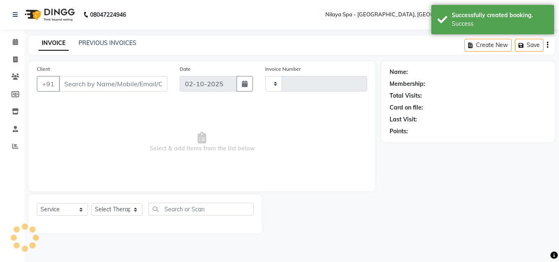
type input "1672"
select select "8066"
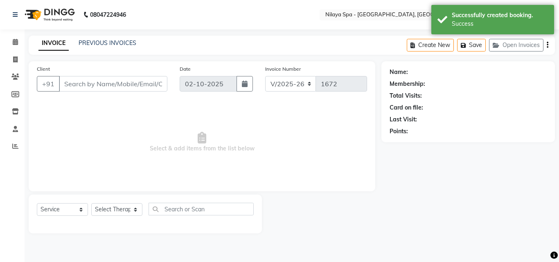
type input "84******49"
select select "78963"
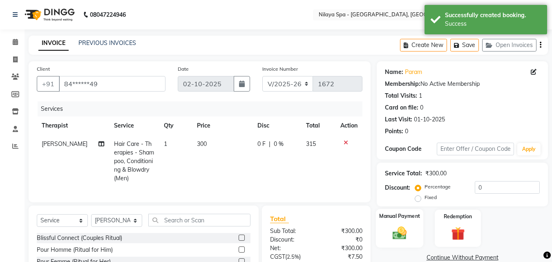
click at [405, 230] on img at bounding box center [399, 233] width 23 height 16
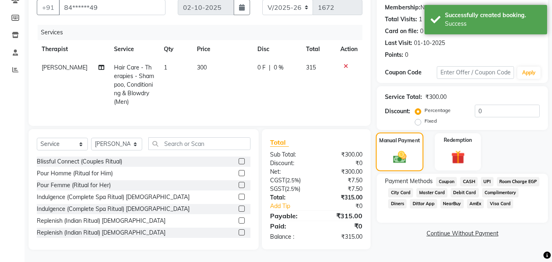
scroll to position [83, 0]
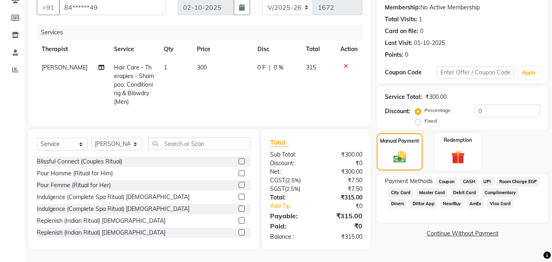
click at [497, 186] on span "Room Charge EGP" at bounding box center [518, 181] width 43 height 9
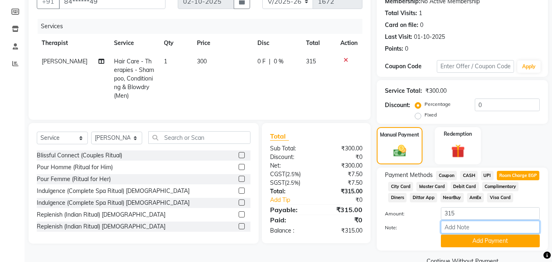
click at [458, 233] on input "Note:" at bounding box center [490, 227] width 99 height 13
type input "Room 705"
click at [474, 247] on button "Add Payment" at bounding box center [490, 241] width 99 height 13
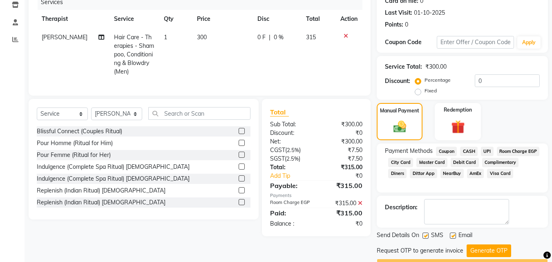
scroll to position [130, 0]
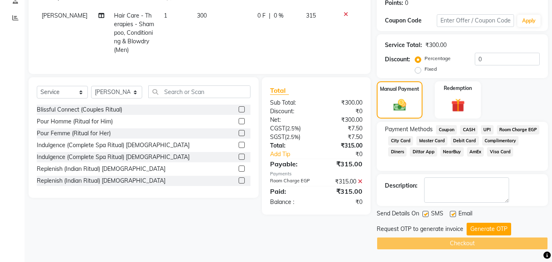
click at [472, 229] on button "Generate OTP" at bounding box center [489, 229] width 45 height 13
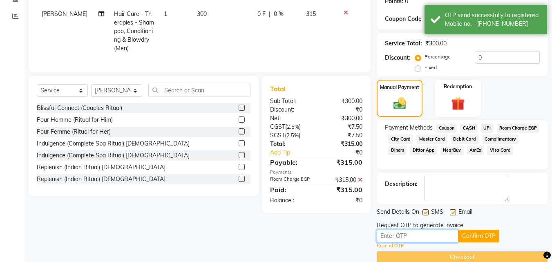
click at [405, 238] on input "text" at bounding box center [418, 236] width 82 height 13
type input "4566"
click at [483, 233] on button "Confirm OTP" at bounding box center [479, 236] width 41 height 13
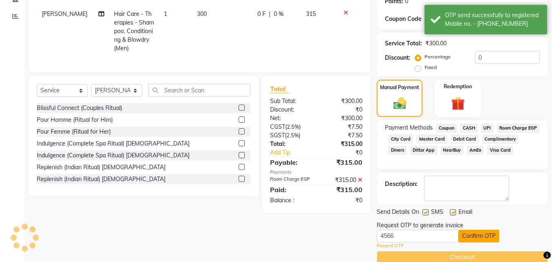
scroll to position [114, 0]
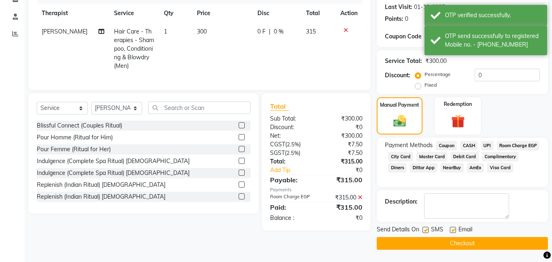
click at [480, 241] on button "Checkout" at bounding box center [462, 243] width 171 height 13
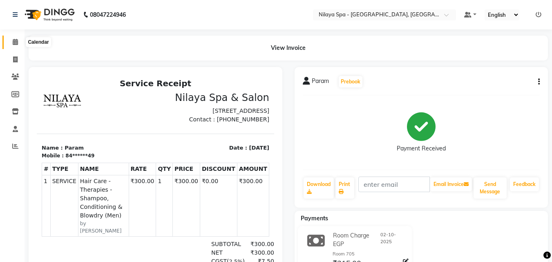
click at [14, 40] on icon at bounding box center [15, 42] width 5 height 6
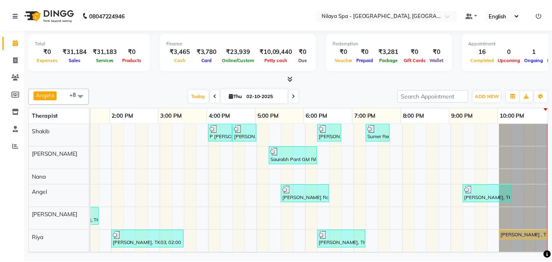
scroll to position [44, 0]
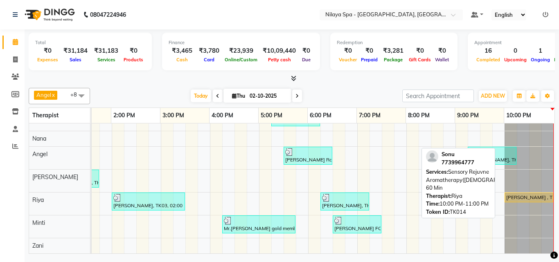
click at [525, 194] on div "[PERSON_NAME] , TK14, 10:00 PM-11:00 PM, Sensory Rejuvne Aromatherapy([DEMOGRAP…" at bounding box center [528, 197] width 47 height 7
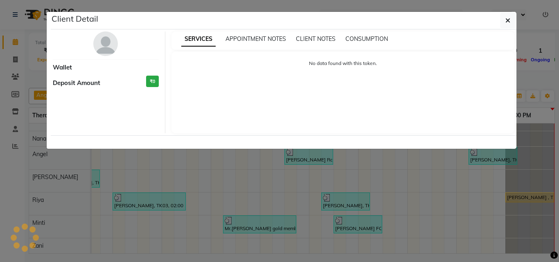
select select "1"
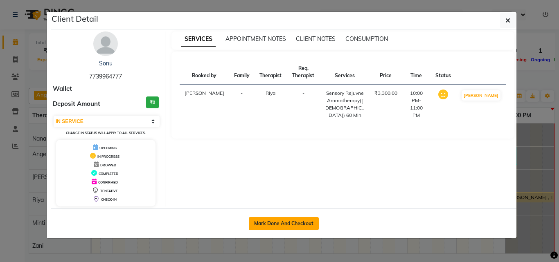
click at [300, 227] on button "Mark Done And Checkout" at bounding box center [284, 223] width 70 height 13
select select "service"
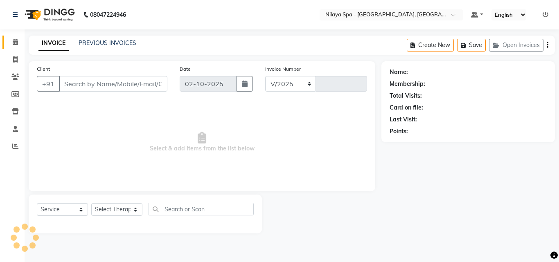
select select "8066"
type input "1673"
type input "77******77"
select select "80439"
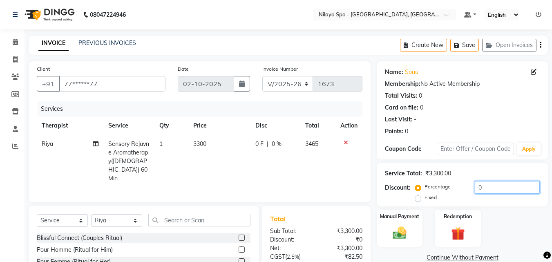
click at [488, 189] on input "0" at bounding box center [507, 187] width 65 height 13
type input "10"
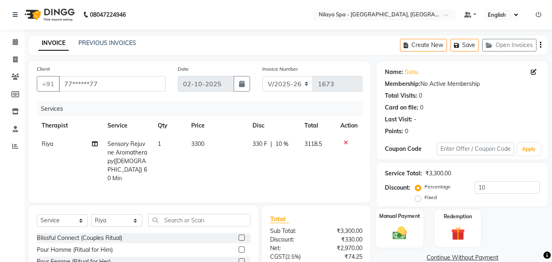
click at [405, 238] on img at bounding box center [399, 233] width 23 height 16
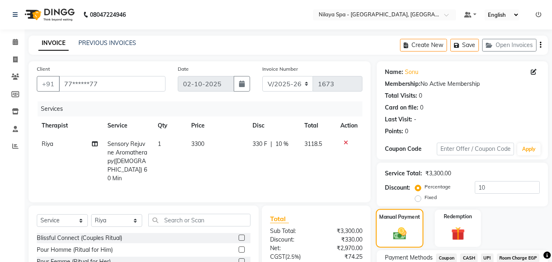
scroll to position [82, 0]
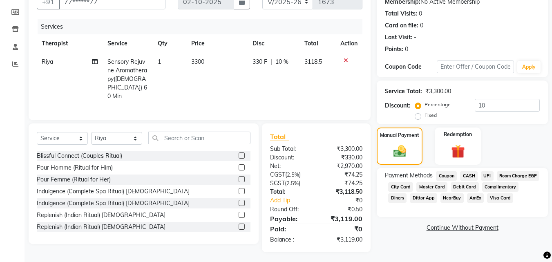
click at [468, 176] on span "CASH" at bounding box center [469, 175] width 18 height 9
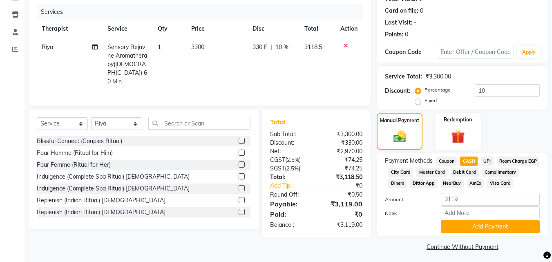
scroll to position [111, 0]
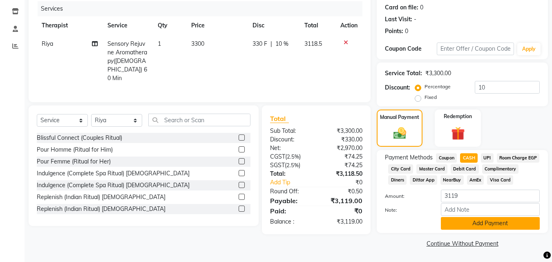
click at [473, 224] on button "Add Payment" at bounding box center [490, 223] width 99 height 13
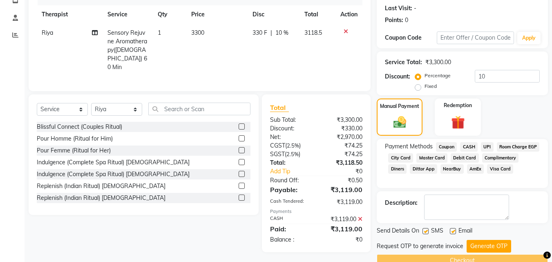
scroll to position [130, 0]
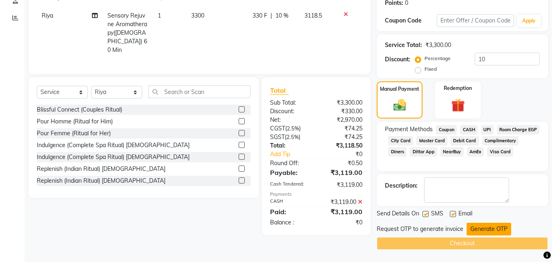
click at [491, 232] on button "Generate OTP" at bounding box center [489, 229] width 45 height 13
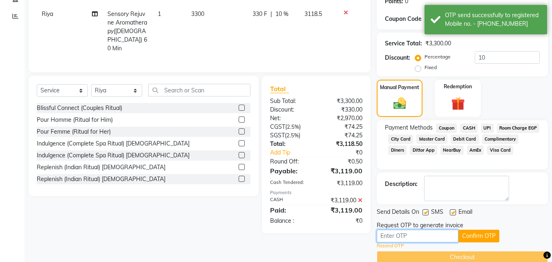
click at [386, 240] on input "text" at bounding box center [418, 236] width 82 height 13
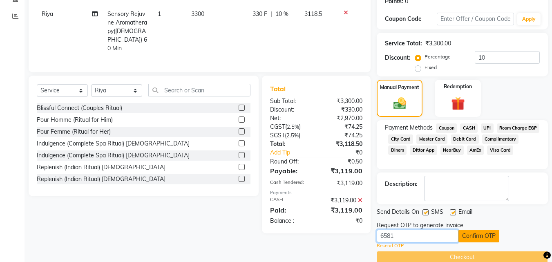
type input "6581"
click at [469, 240] on button "Confirm OTP" at bounding box center [479, 236] width 41 height 13
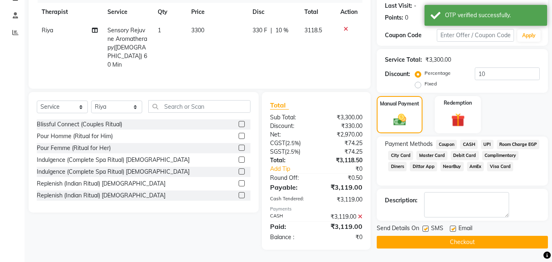
click at [469, 245] on button "Checkout" at bounding box center [462, 242] width 171 height 13
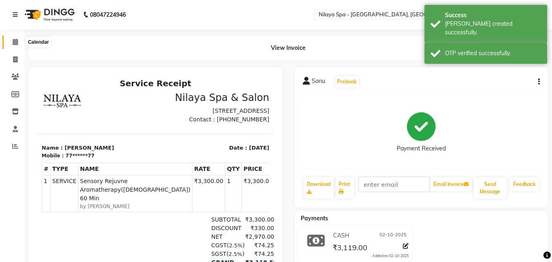
click at [11, 45] on span at bounding box center [15, 42] width 14 height 9
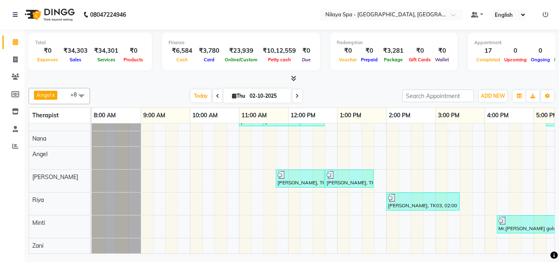
scroll to position [0, 275]
